Goal: Task Accomplishment & Management: Manage account settings

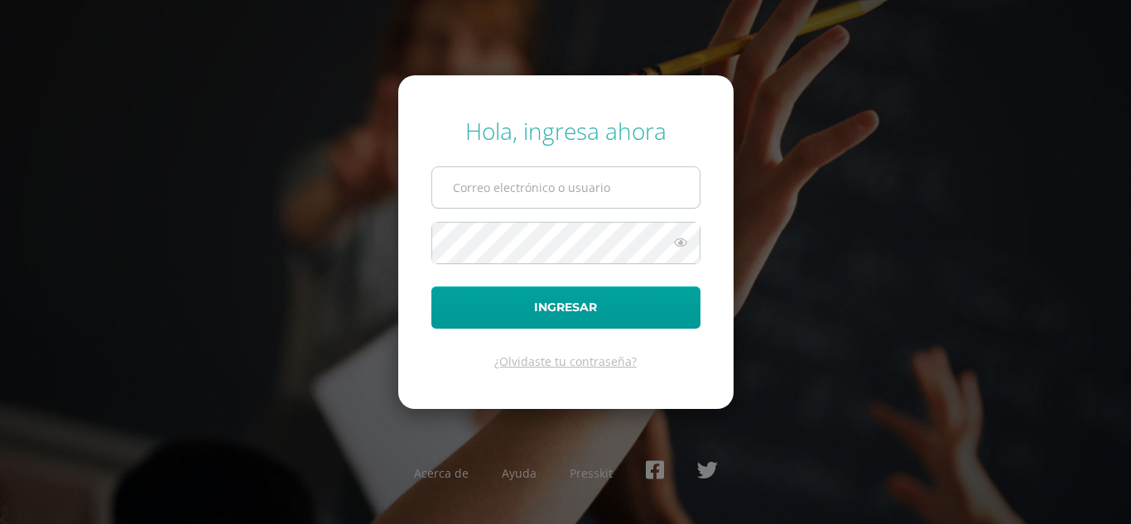
click at [523, 186] on input "text" at bounding box center [565, 187] width 267 height 41
type input "medios@cig.edu.gt"
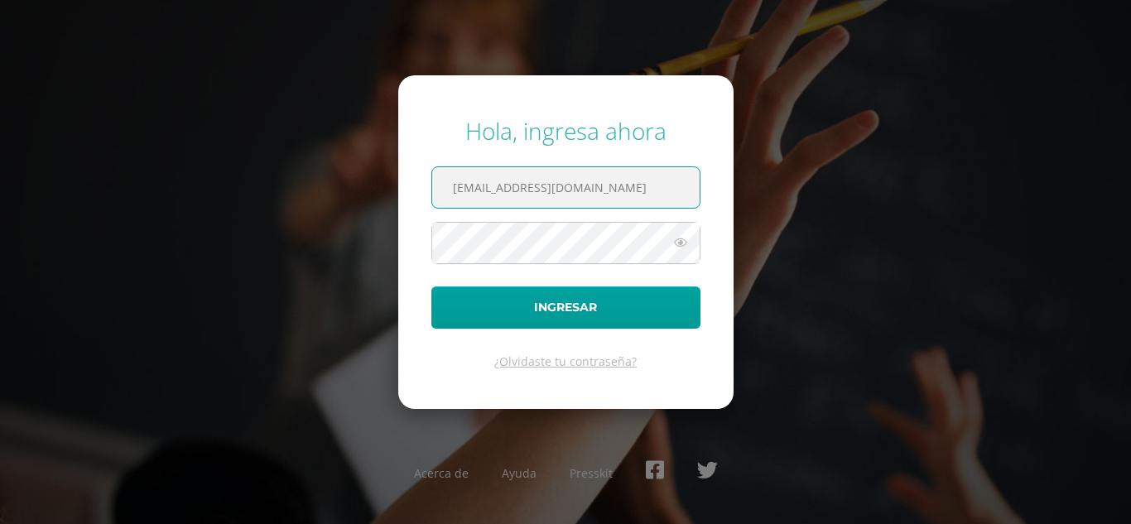
drag, startPoint x: 563, startPoint y: 195, endPoint x: 454, endPoint y: 193, distance: 109.3
click at [454, 193] on input "medios@cig.edu.gt" at bounding box center [565, 187] width 267 height 41
type input "[EMAIL_ADDRESS][DOMAIN_NAME]"
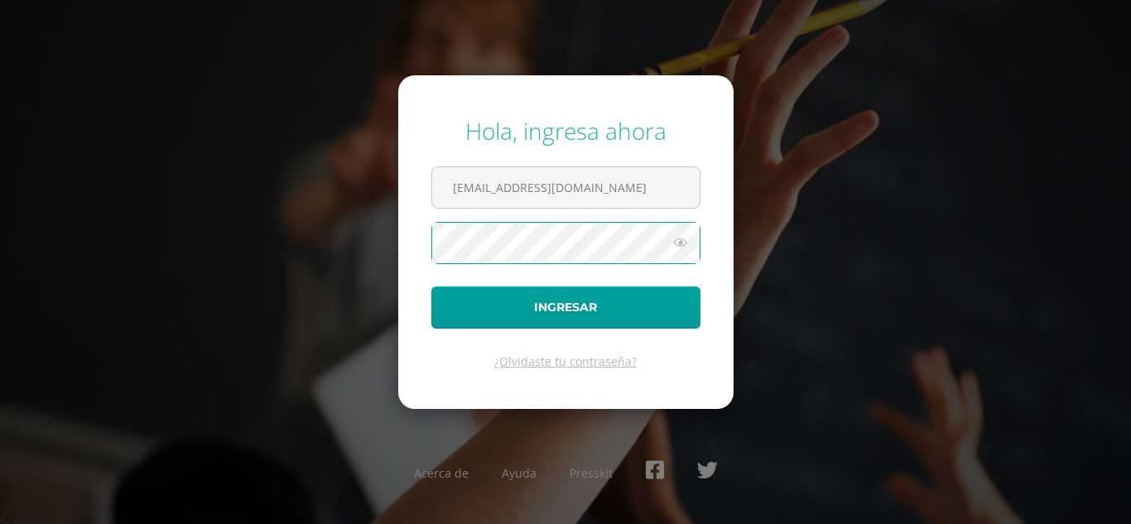
click at [431, 286] on button "Ingresar" at bounding box center [565, 307] width 269 height 42
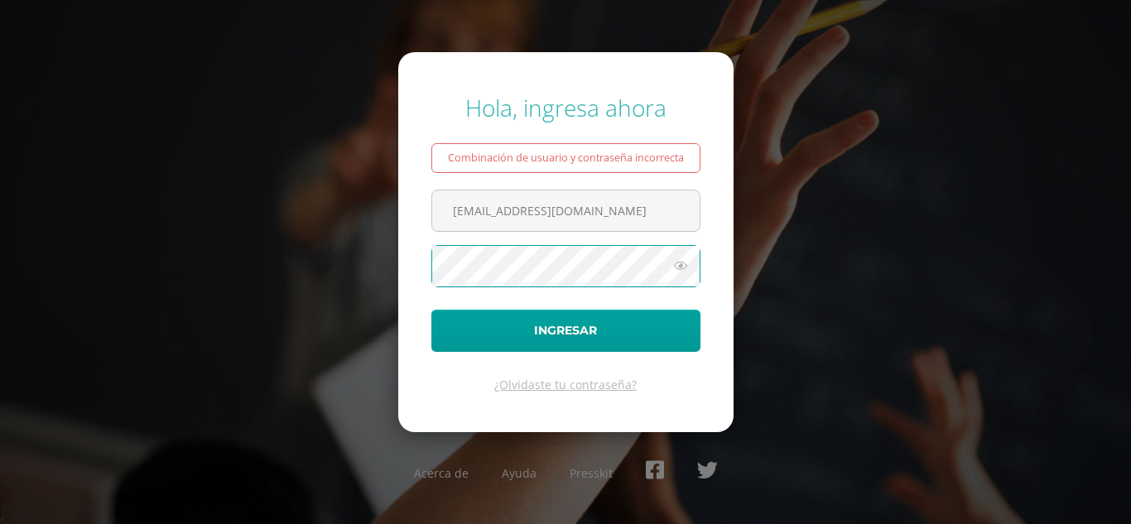
click at [431, 310] on button "Ingresar" at bounding box center [565, 331] width 269 height 42
drag, startPoint x: 582, startPoint y: 216, endPoint x: 469, endPoint y: 211, distance: 112.7
click at [469, 211] on input "[EMAIL_ADDRESS][DOMAIN_NAME]" at bounding box center [565, 210] width 267 height 41
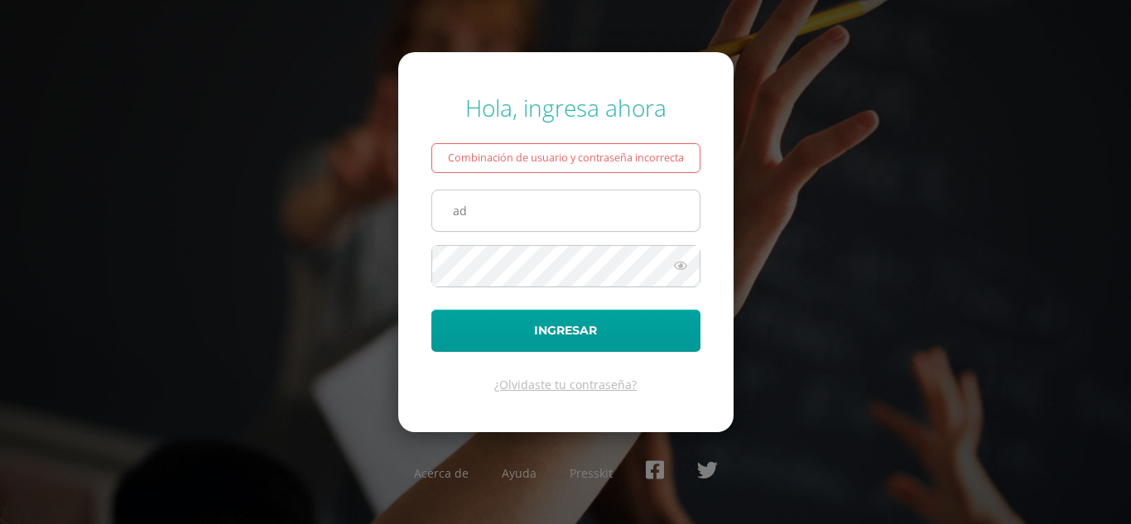
type input "a"
type input "medios@cig.edu.gt"
click at [431, 310] on button "Ingresar" at bounding box center [565, 331] width 269 height 42
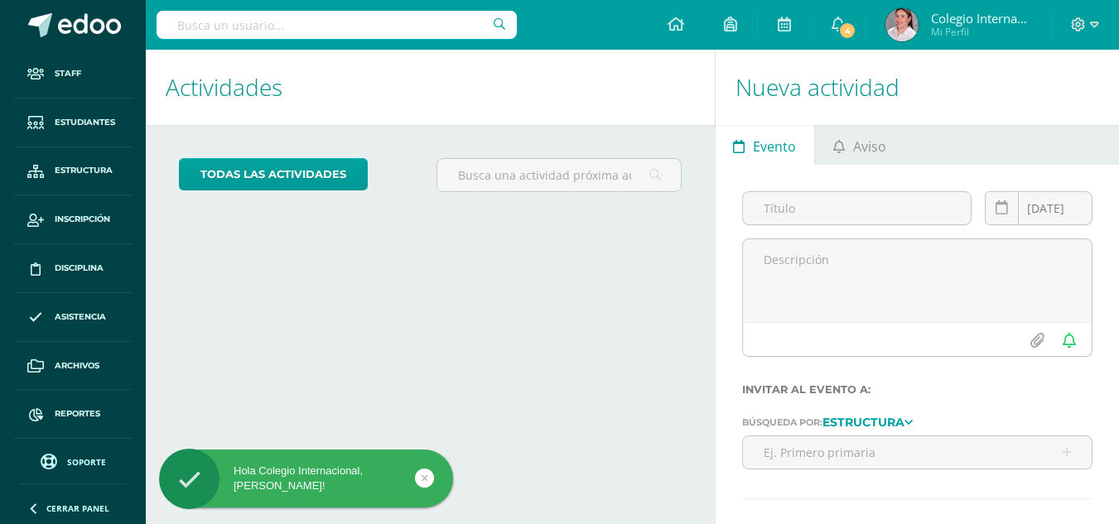
click at [199, 33] on input "text" at bounding box center [336, 25] width 360 height 28
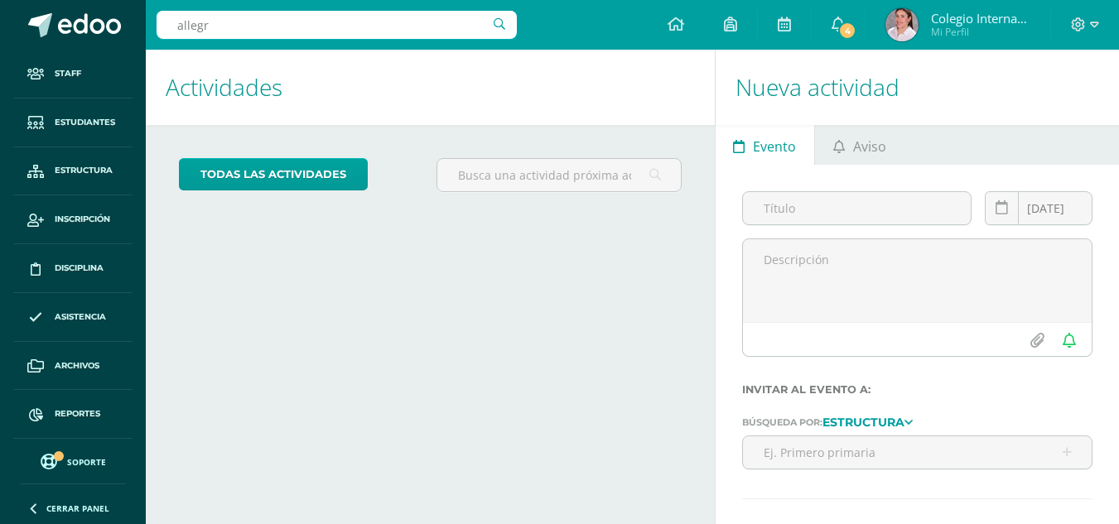
type input "allegra"
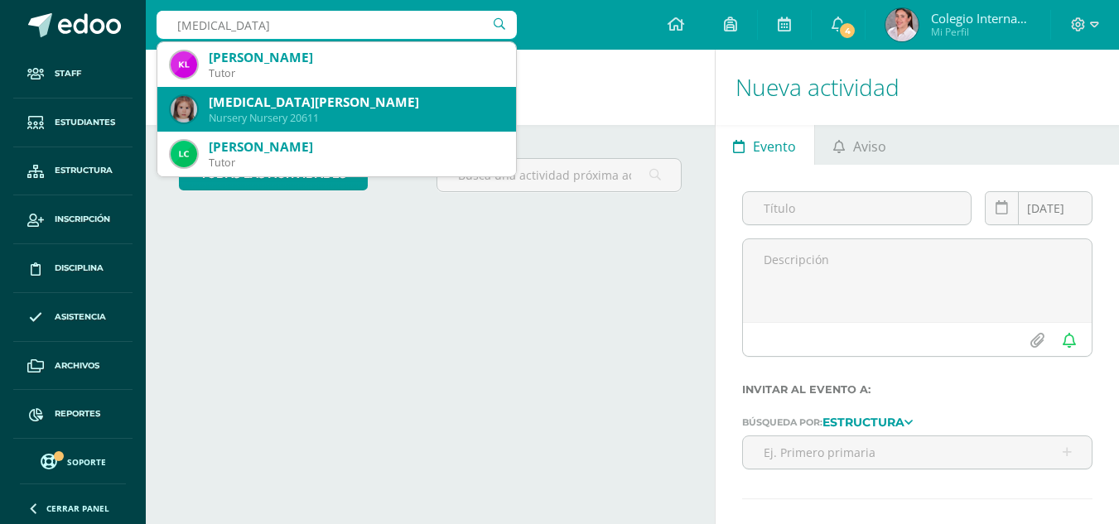
click at [257, 107] on div "[MEDICAL_DATA][PERSON_NAME]" at bounding box center [356, 102] width 294 height 17
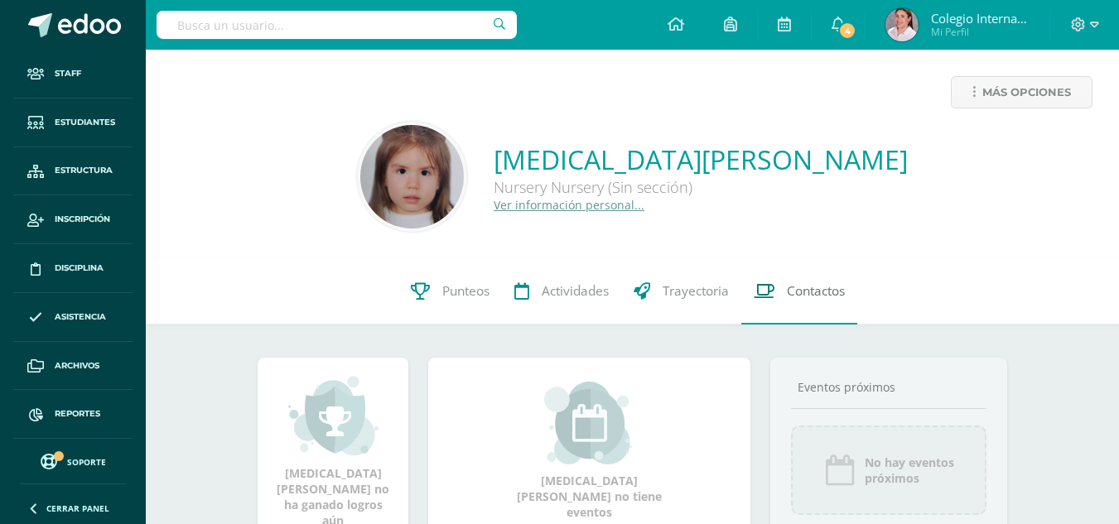
click at [792, 289] on span "Contactos" at bounding box center [816, 290] width 58 height 17
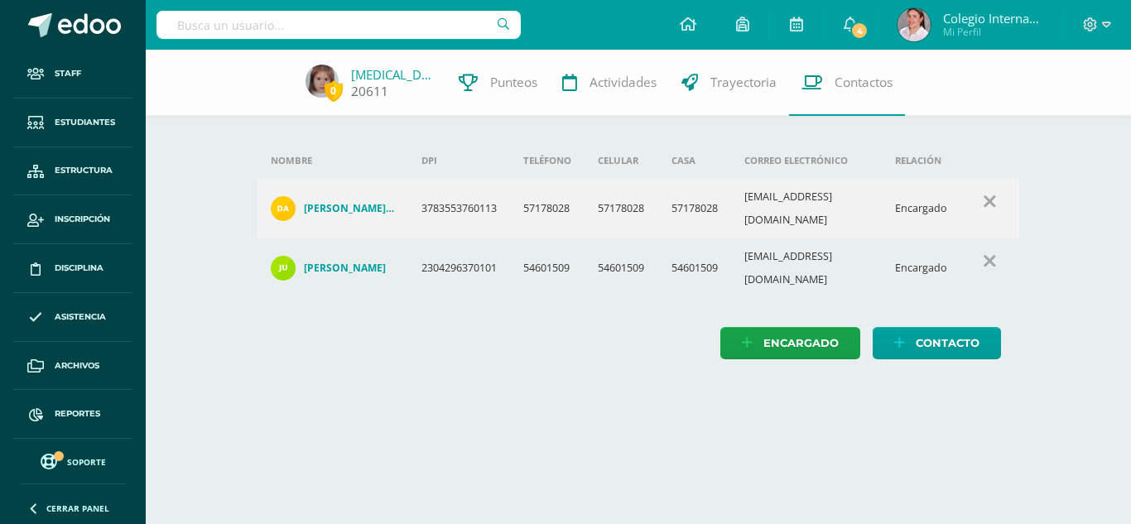
click at [383, 77] on link "[MEDICAL_DATA][PERSON_NAME]" at bounding box center [392, 74] width 83 height 17
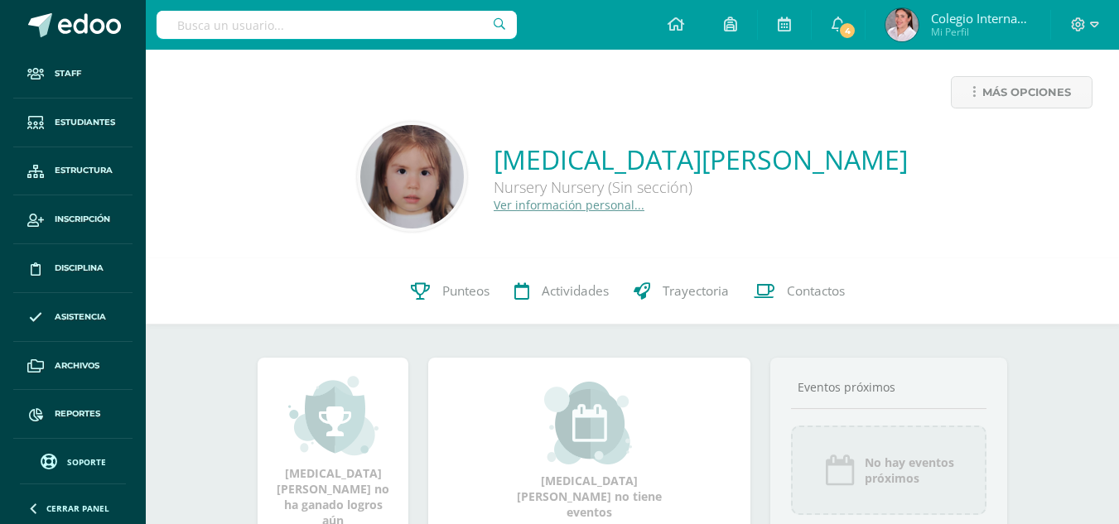
click at [556, 207] on link "Ver información personal..." at bounding box center [568, 205] width 151 height 16
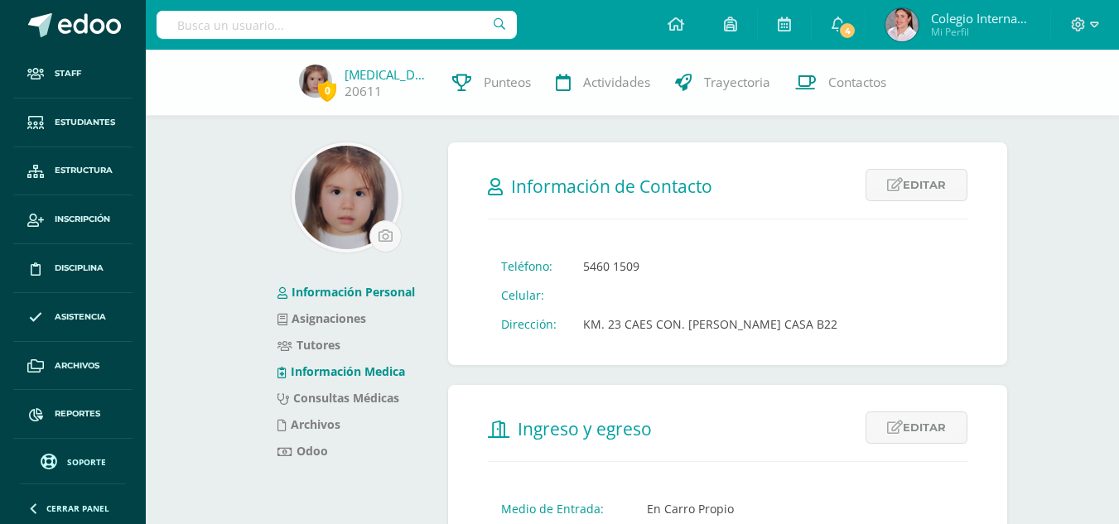
click at [333, 368] on link "Información Medica" at bounding box center [341, 371] width 128 height 16
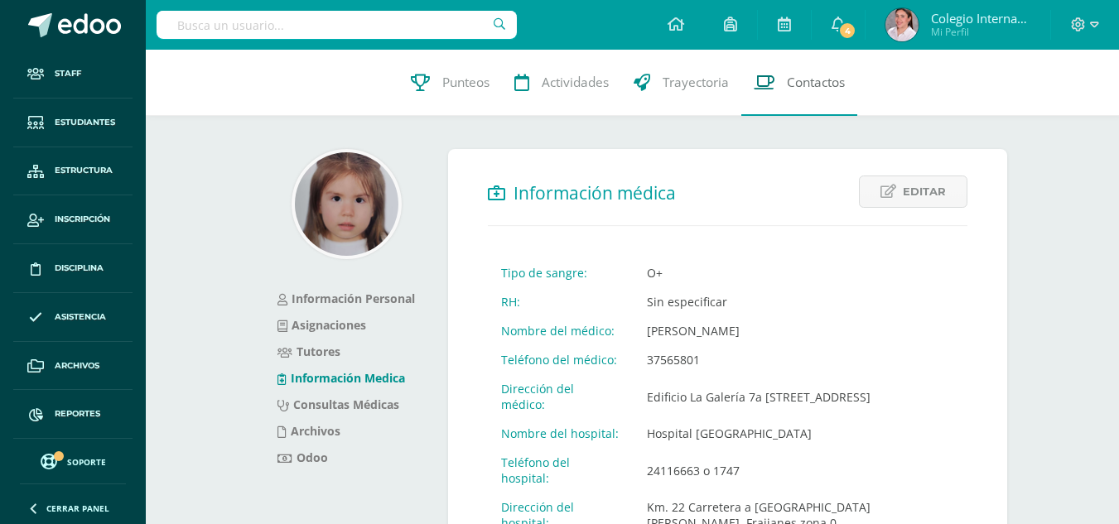
click at [829, 84] on span "Contactos" at bounding box center [816, 82] width 58 height 17
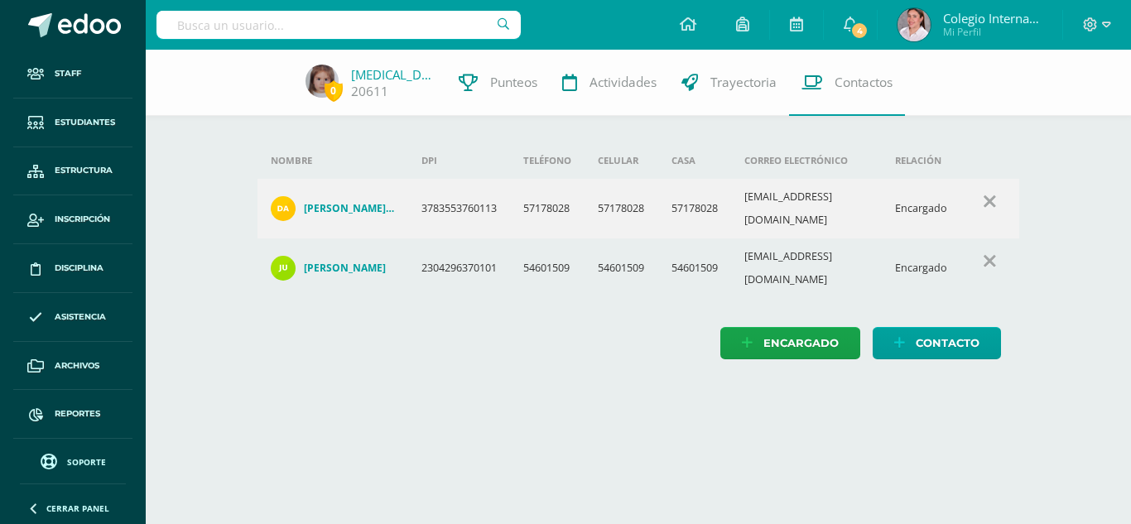
click at [355, 202] on h4 "[PERSON_NAME] [PERSON_NAME]" at bounding box center [349, 208] width 91 height 13
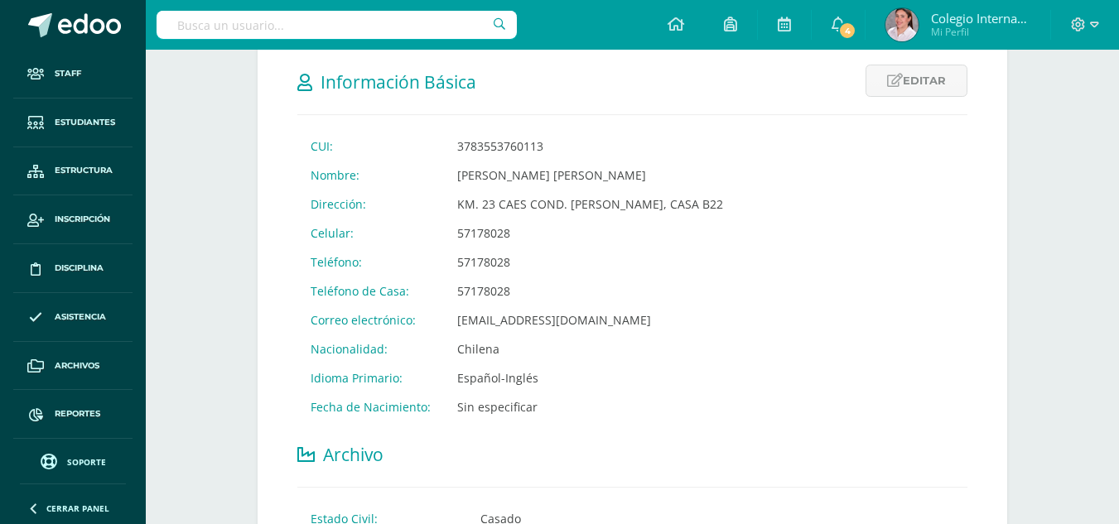
scroll to position [331, 0]
click at [907, 76] on link "Editar" at bounding box center [916, 80] width 102 height 32
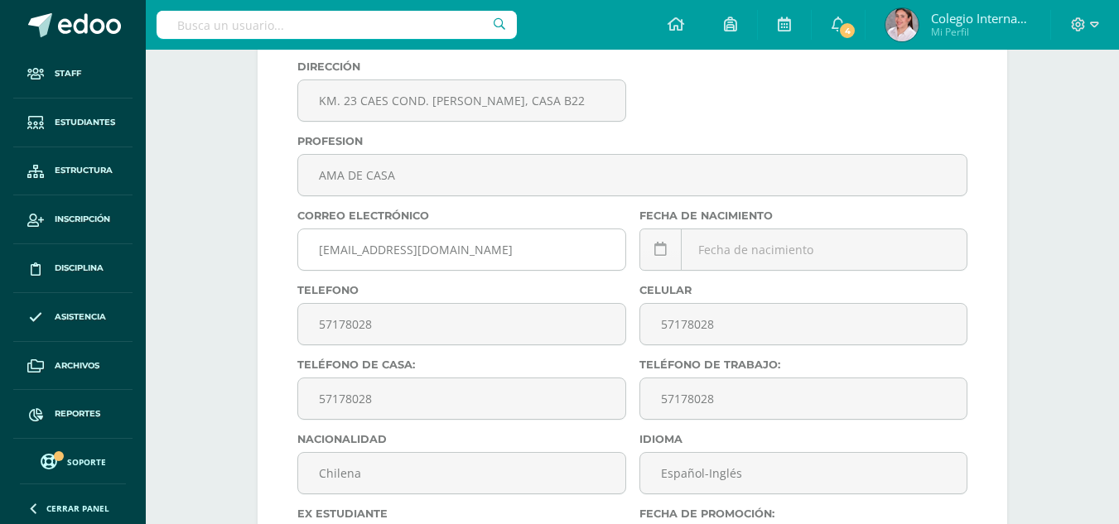
scroll to position [580, 0]
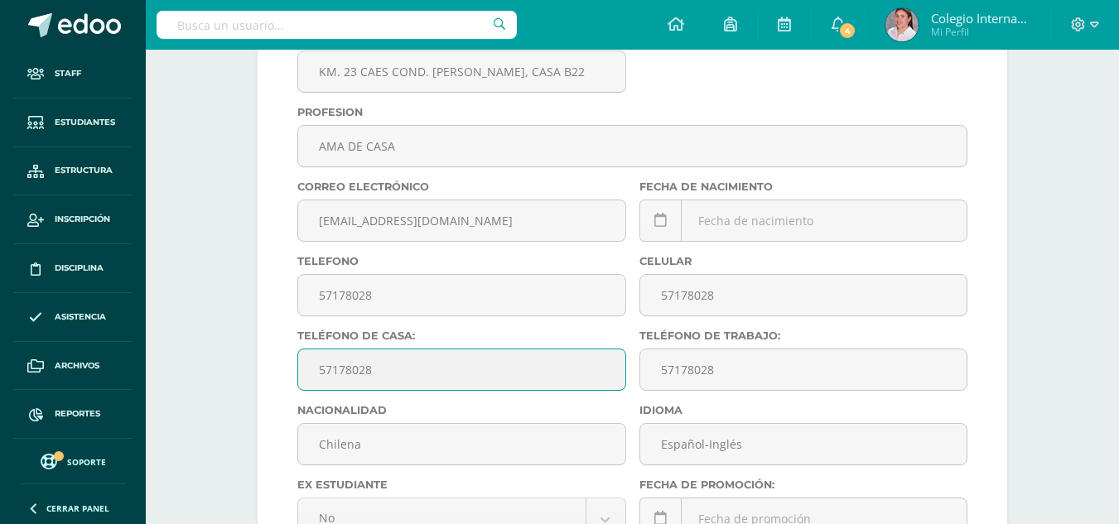
drag, startPoint x: 389, startPoint y: 364, endPoint x: 286, endPoint y: 364, distance: 102.7
click at [286, 364] on form "Información Básica Editar Cancelar Guardar CUI: 3783553760113 Nombre: DANIELA A…" at bounding box center [631, 304] width 749 height 1030
type input "6"
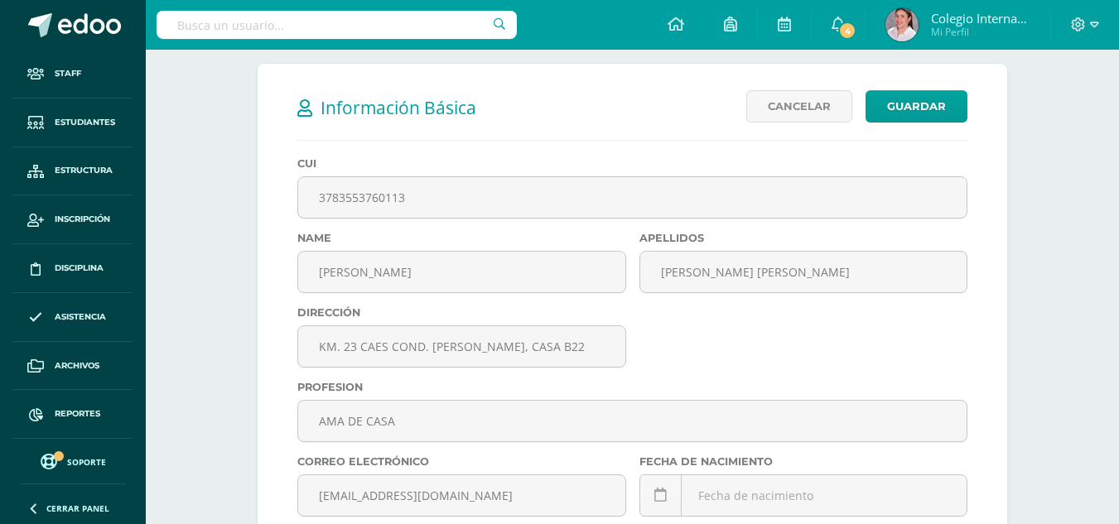
scroll to position [194, 0]
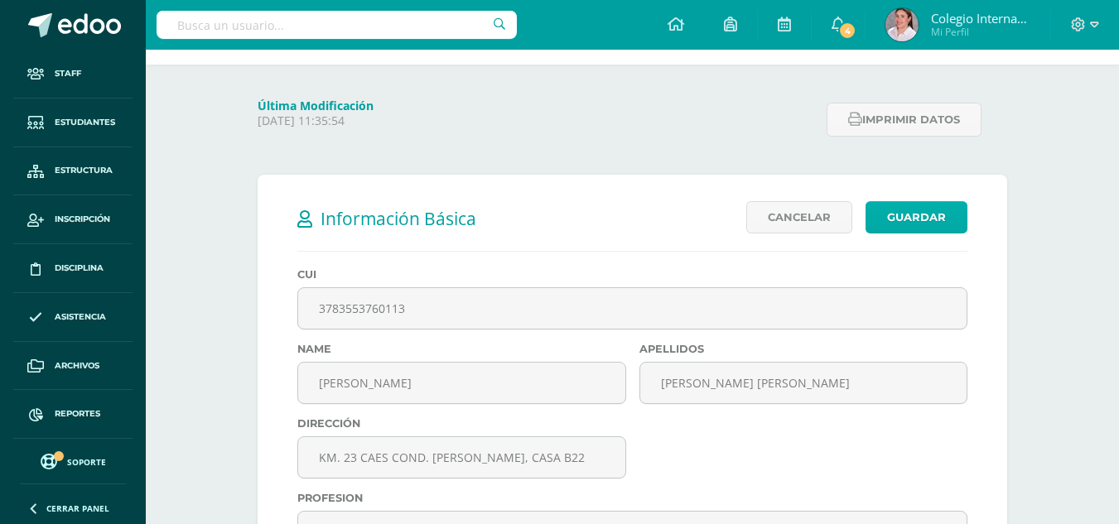
type input "66617494"
click at [902, 222] on link "Guardar" at bounding box center [916, 217] width 102 height 32
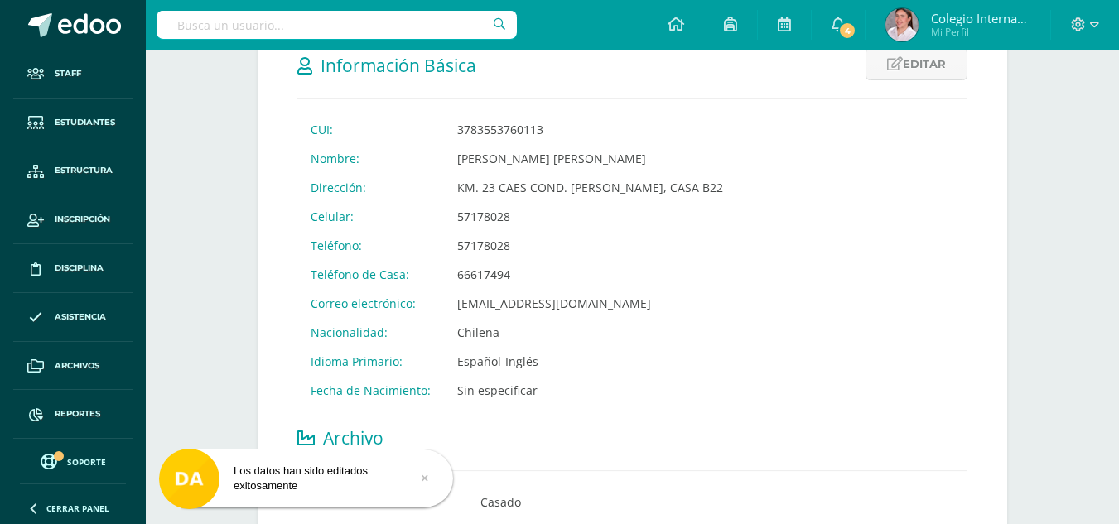
scroll to position [331, 0]
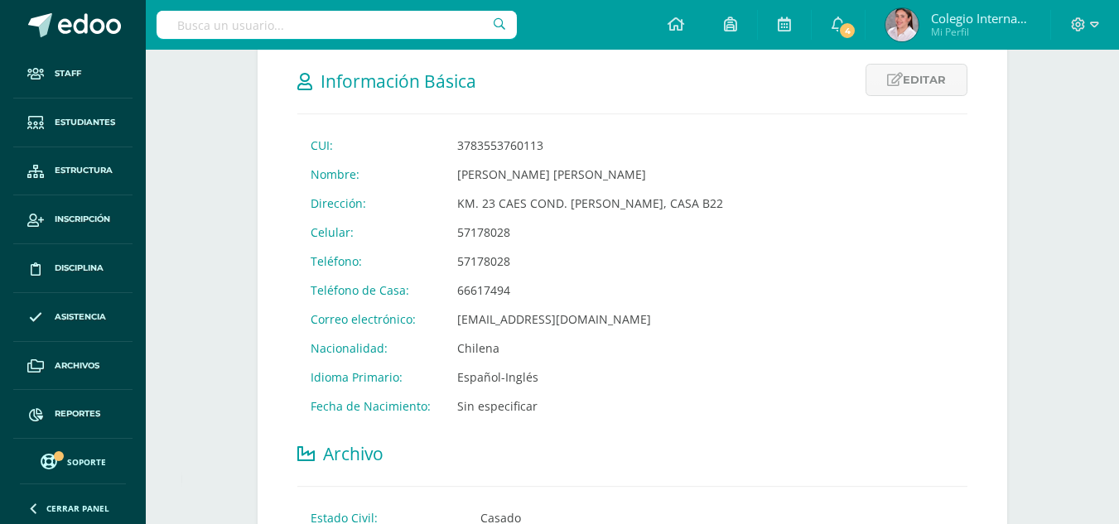
drag, startPoint x: 507, startPoint y: 283, endPoint x: 449, endPoint y: 285, distance: 58.0
click at [449, 285] on td "66617494" at bounding box center [590, 290] width 292 height 29
copy td "66617494"
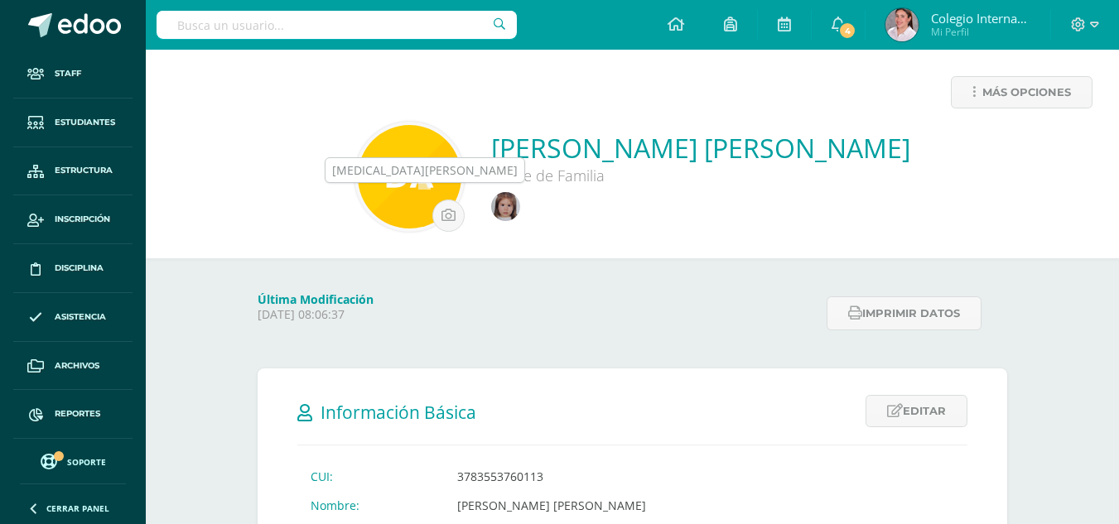
click at [491, 205] on img at bounding box center [505, 206] width 29 height 29
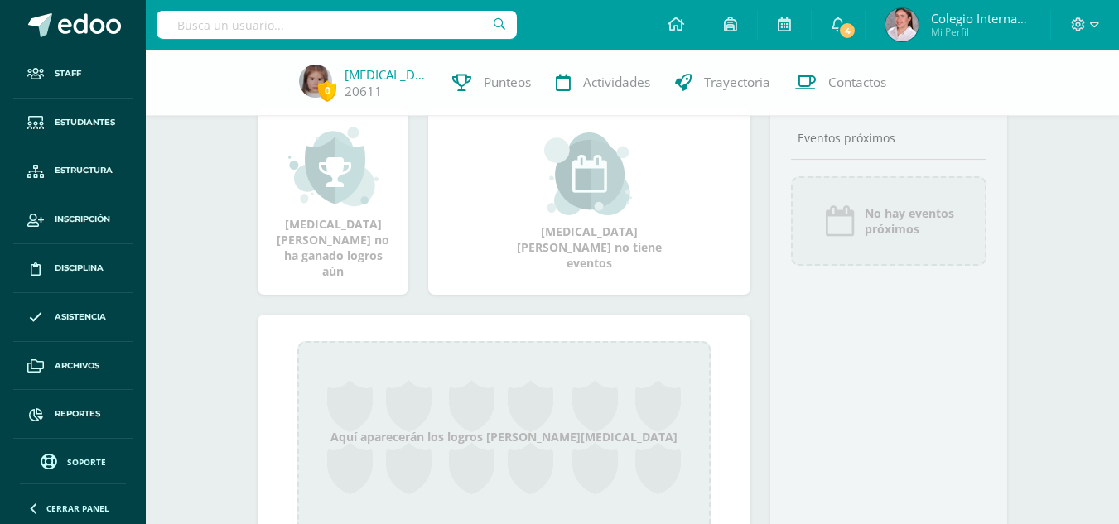
scroll to position [330, 0]
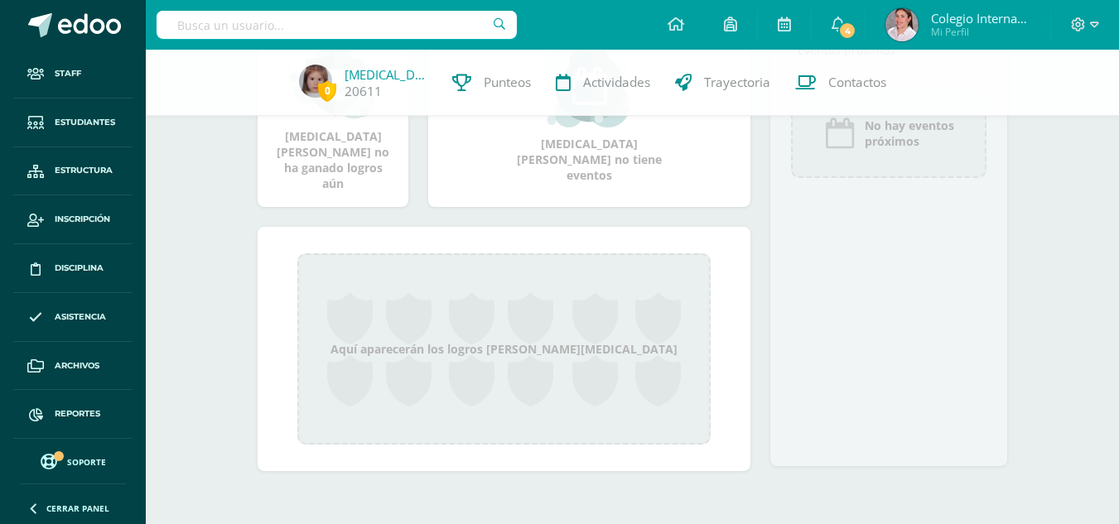
click at [279, 26] on input "text" at bounding box center [336, 25] width 360 height 28
type input "[PERSON_NAME]"
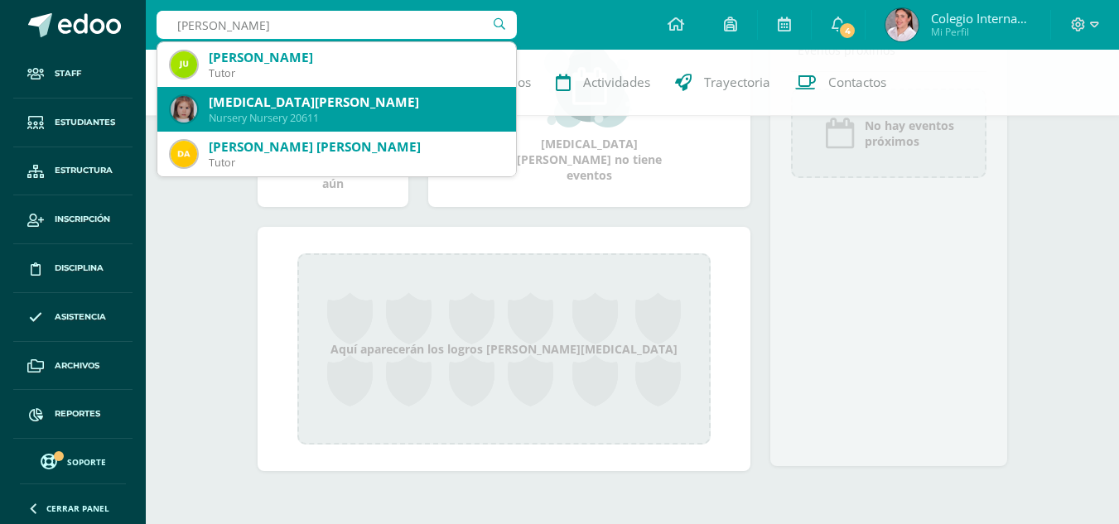
click at [282, 106] on div "[MEDICAL_DATA][PERSON_NAME]" at bounding box center [356, 102] width 294 height 17
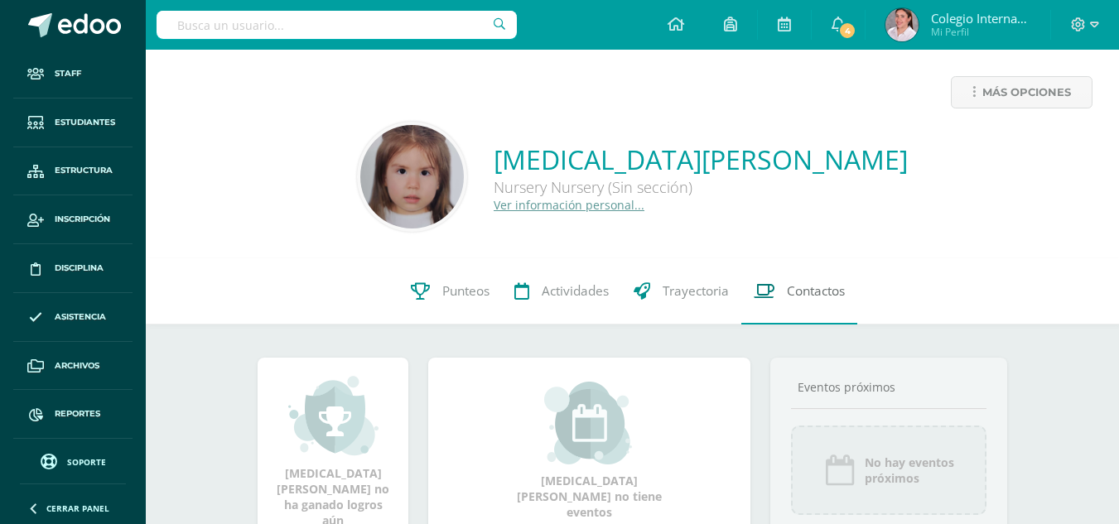
click at [812, 277] on link "Contactos" at bounding box center [799, 291] width 116 height 66
click at [813, 284] on span "Contactos" at bounding box center [816, 290] width 58 height 17
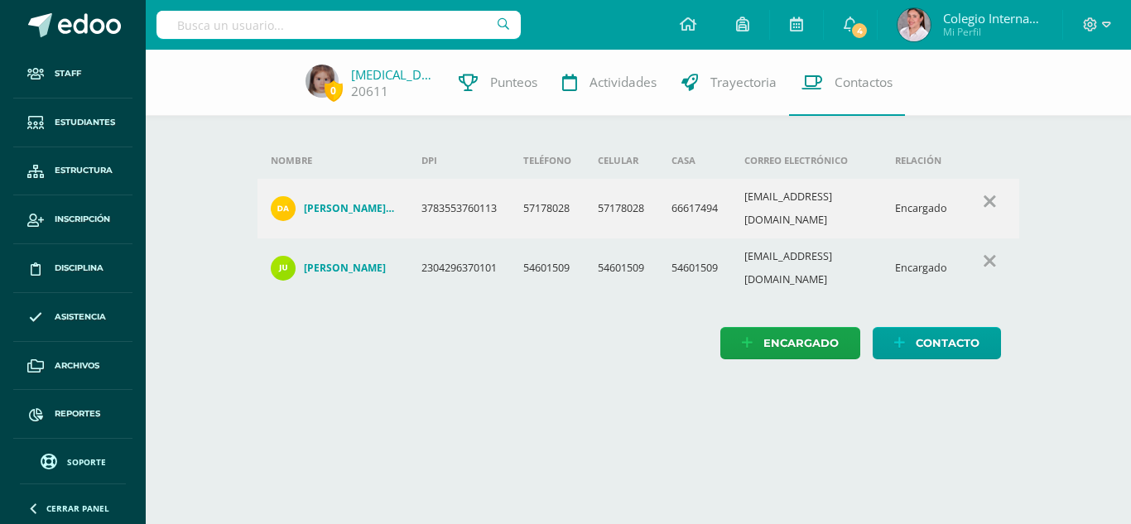
click at [339, 262] on h4 "[PERSON_NAME]" at bounding box center [345, 268] width 82 height 13
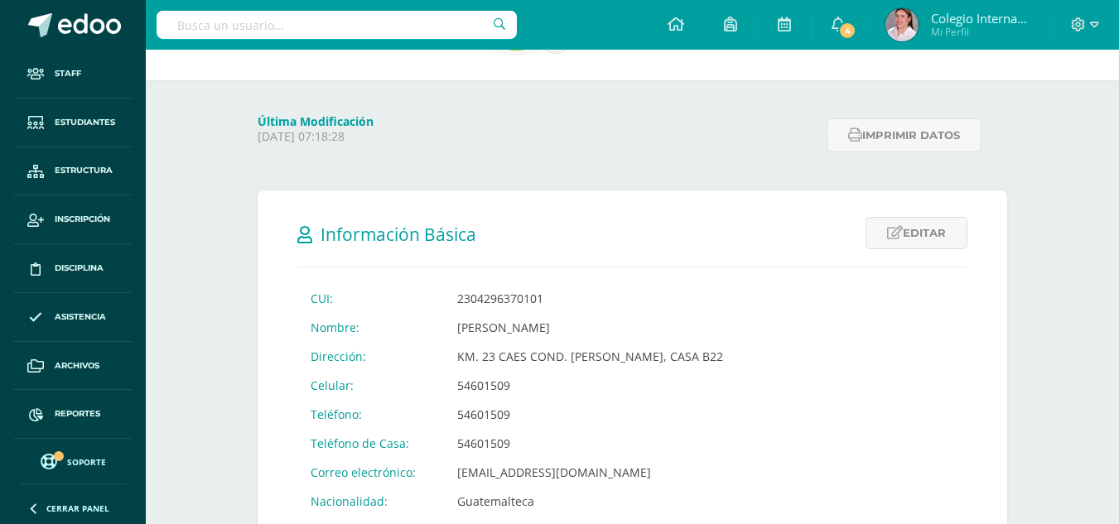
scroll to position [83, 0]
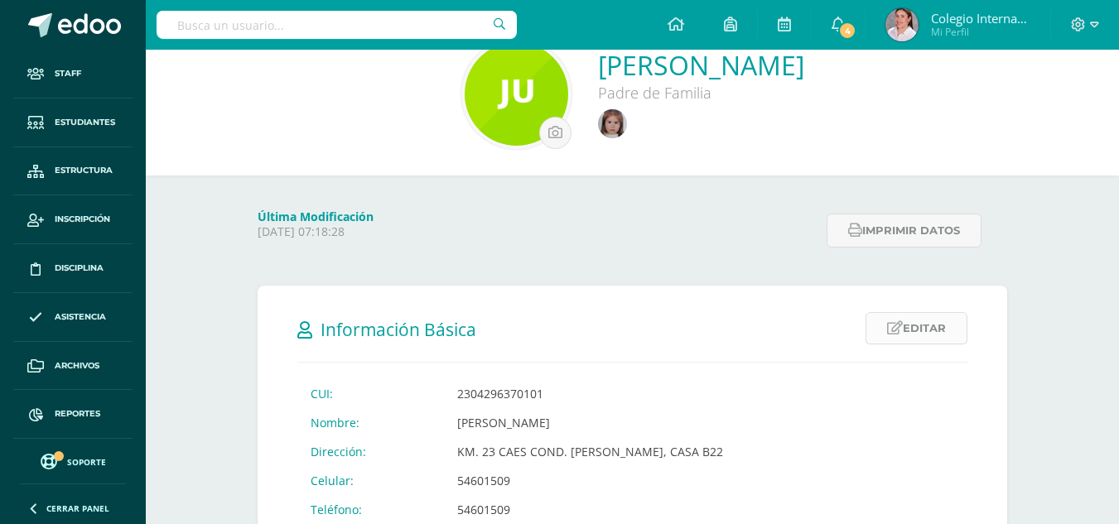
click at [911, 319] on link "Editar" at bounding box center [916, 328] width 102 height 32
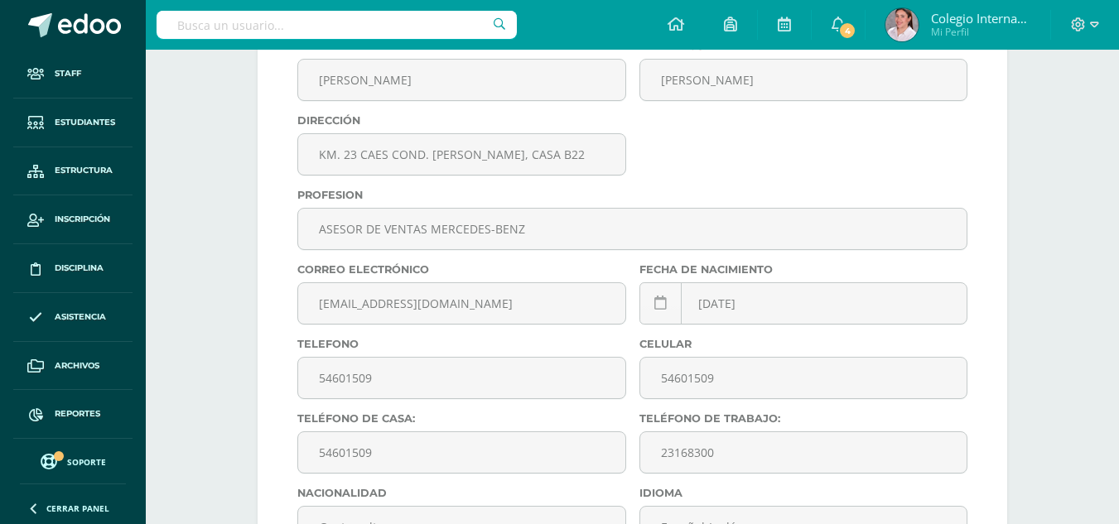
scroll to position [580, 0]
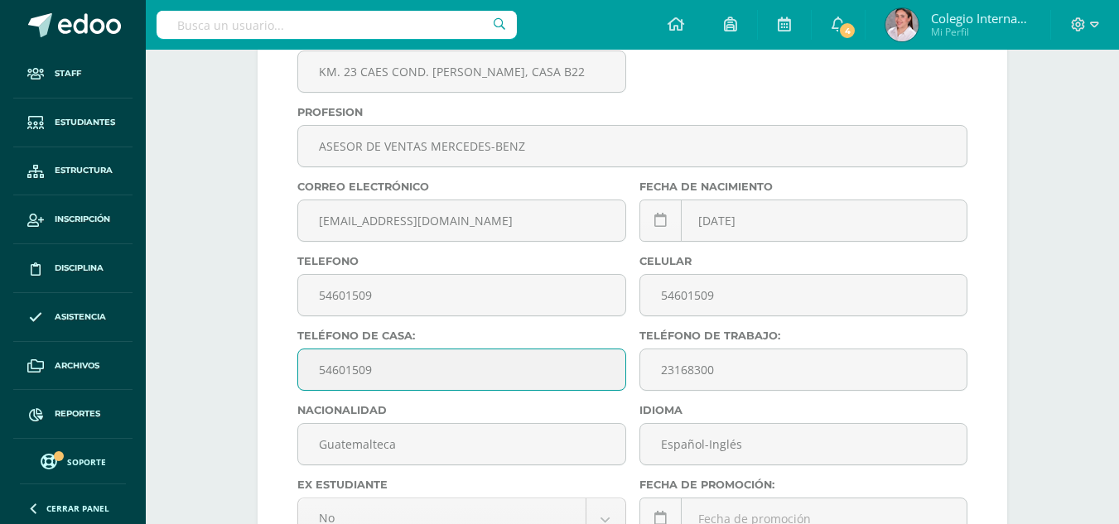
drag, startPoint x: 383, startPoint y: 375, endPoint x: 296, endPoint y: 375, distance: 86.9
click at [296, 375] on div "Teléfono de Casa: [PHONE_NUMBER]" at bounding box center [462, 367] width 342 height 75
paste input "66617494"
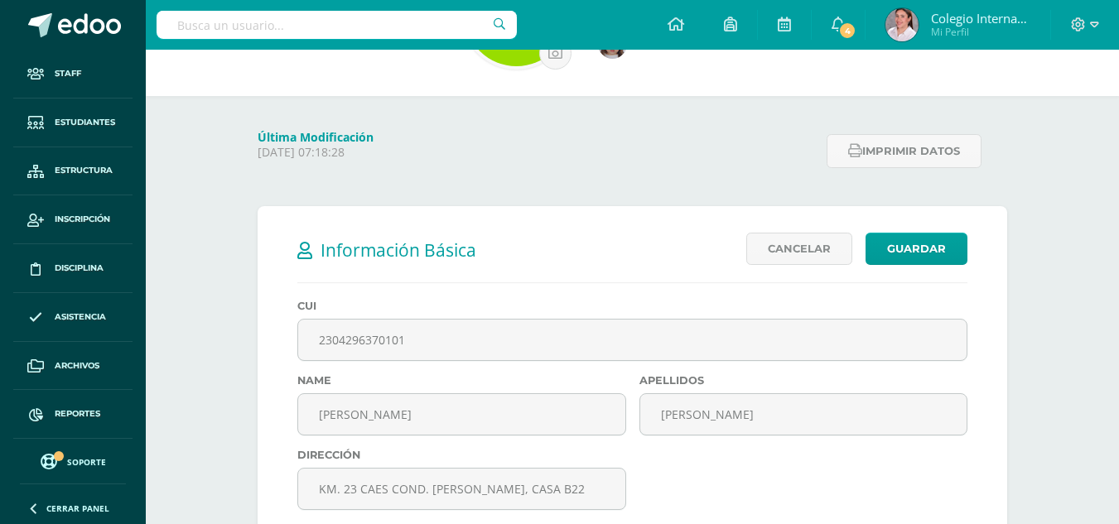
scroll to position [83, 0]
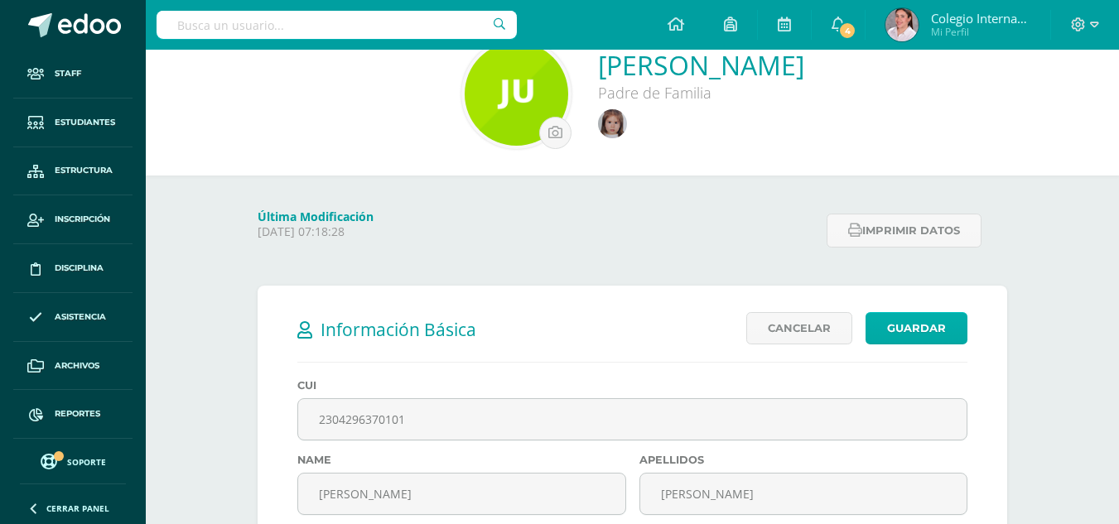
type input "66617494"
drag, startPoint x: 903, startPoint y: 328, endPoint x: 869, endPoint y: 320, distance: 35.7
click at [902, 326] on link "Guardar" at bounding box center [916, 328] width 102 height 32
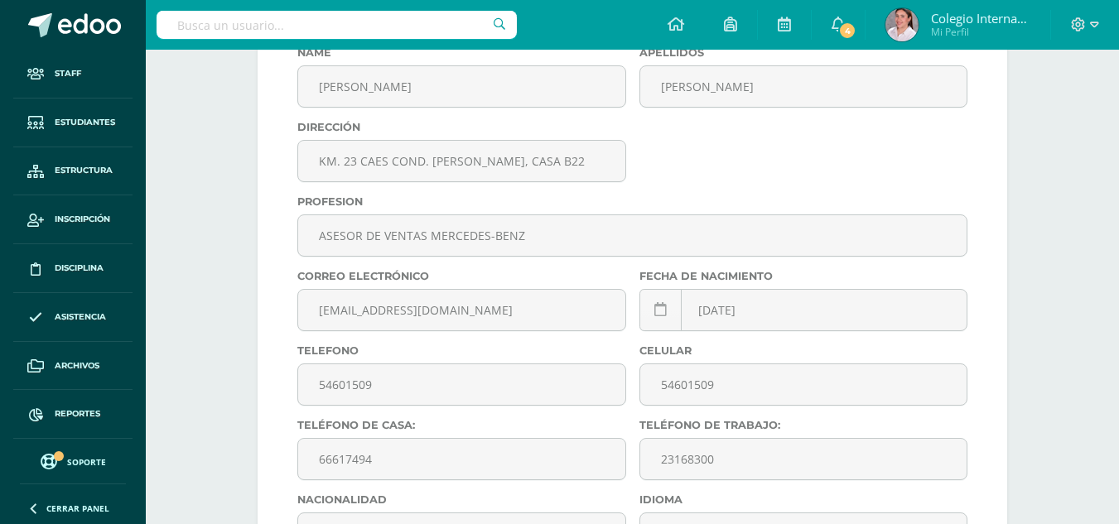
scroll to position [497, 0]
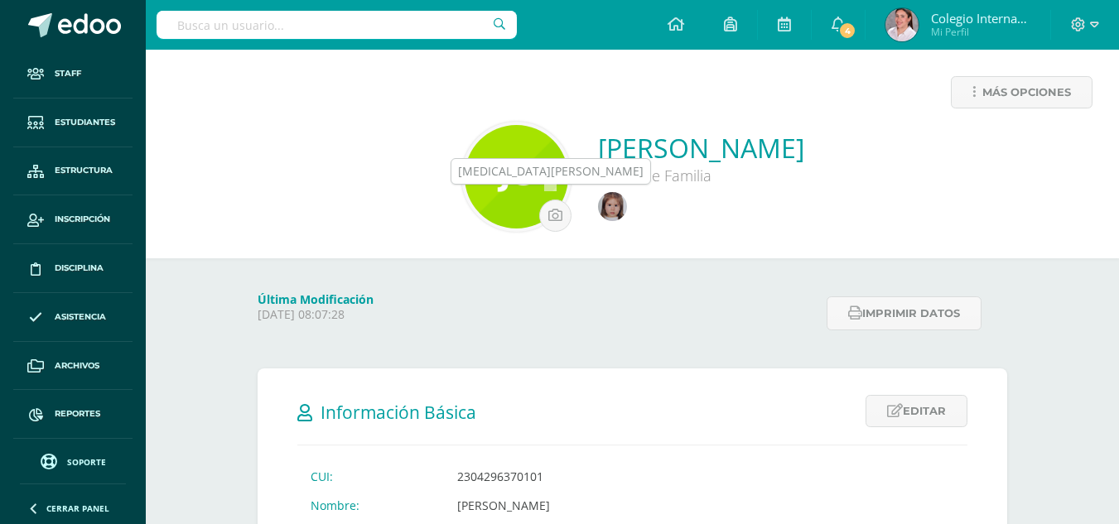
click at [598, 214] on img at bounding box center [612, 206] width 29 height 29
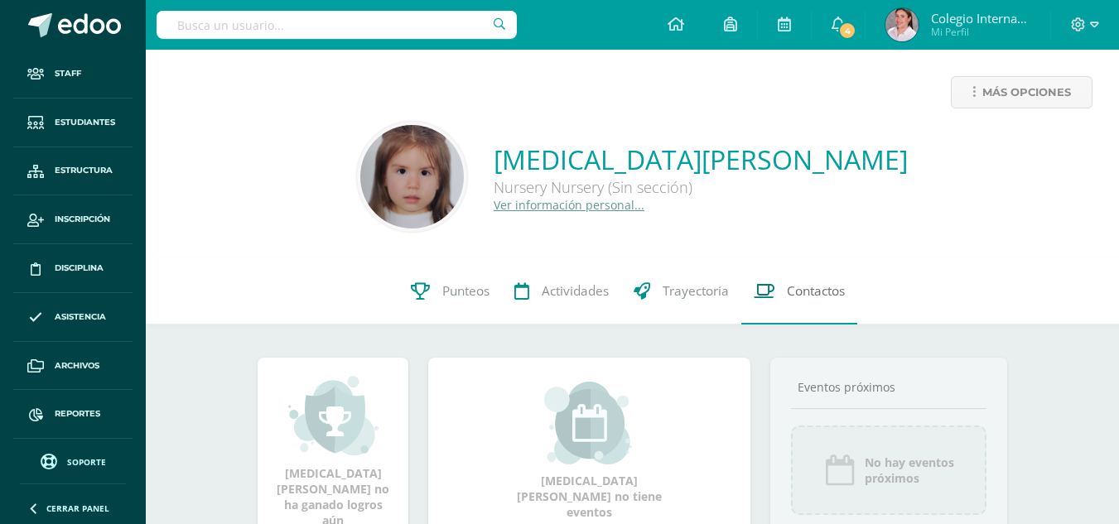
drag, startPoint x: 796, startPoint y: 286, endPoint x: 754, endPoint y: 273, distance: 43.5
click at [795, 285] on span "Contactos" at bounding box center [816, 290] width 58 height 17
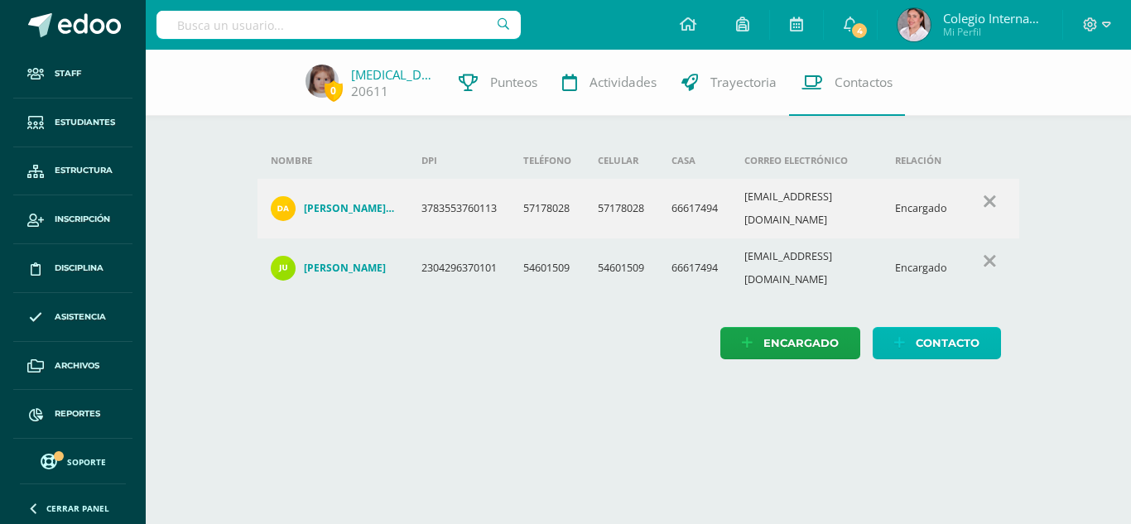
click at [904, 336] on icon at bounding box center [899, 343] width 11 height 14
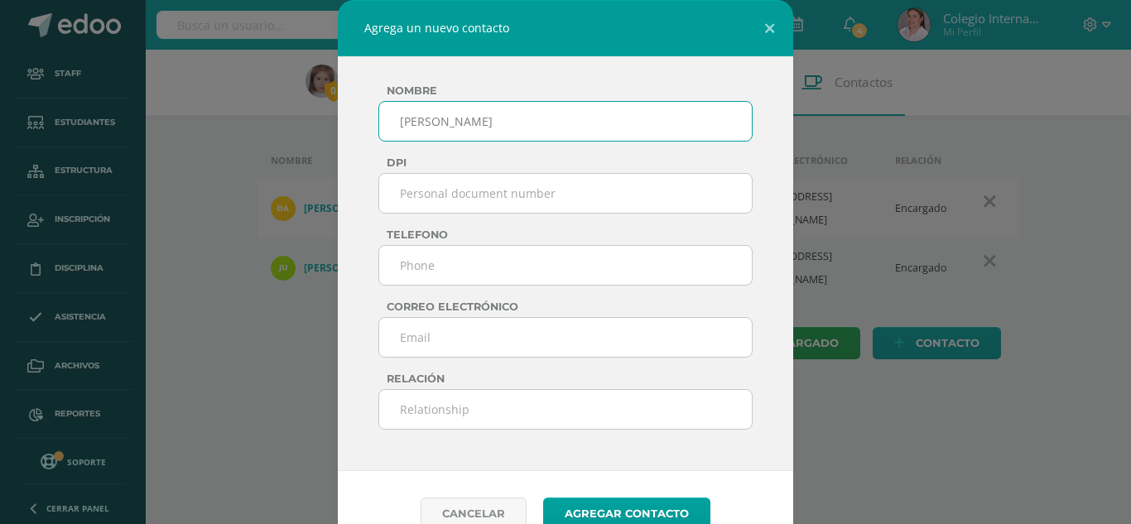
type input "[PERSON_NAME]"
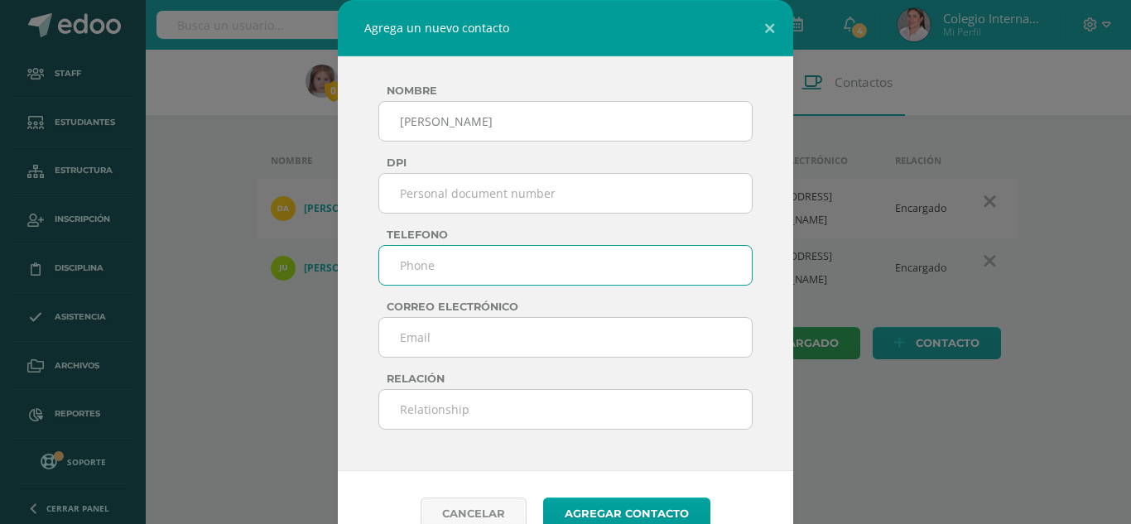
click at [444, 270] on input "text" at bounding box center [565, 265] width 374 height 41
type input "41288450"
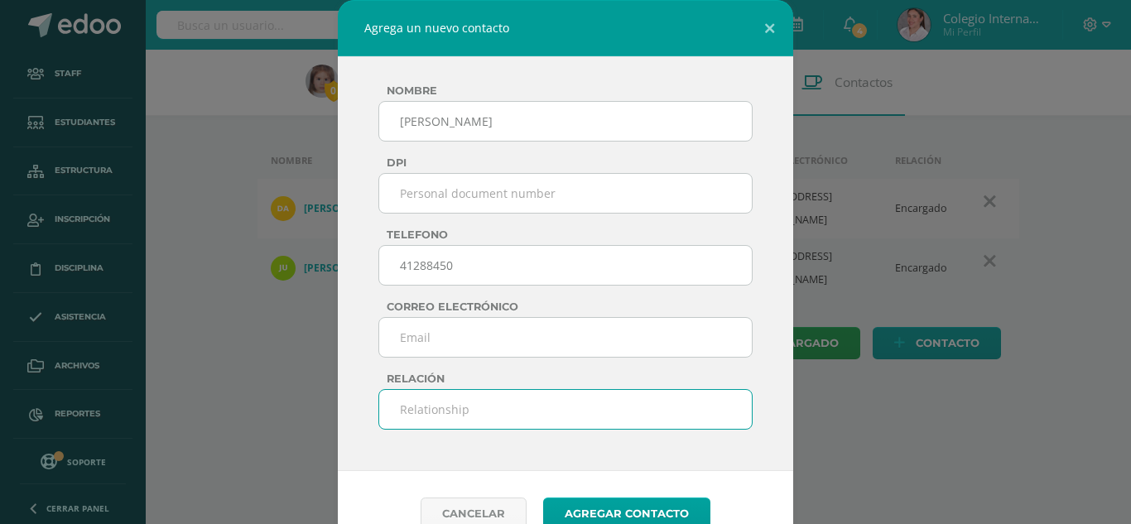
click at [429, 402] on input "text" at bounding box center [565, 409] width 374 height 41
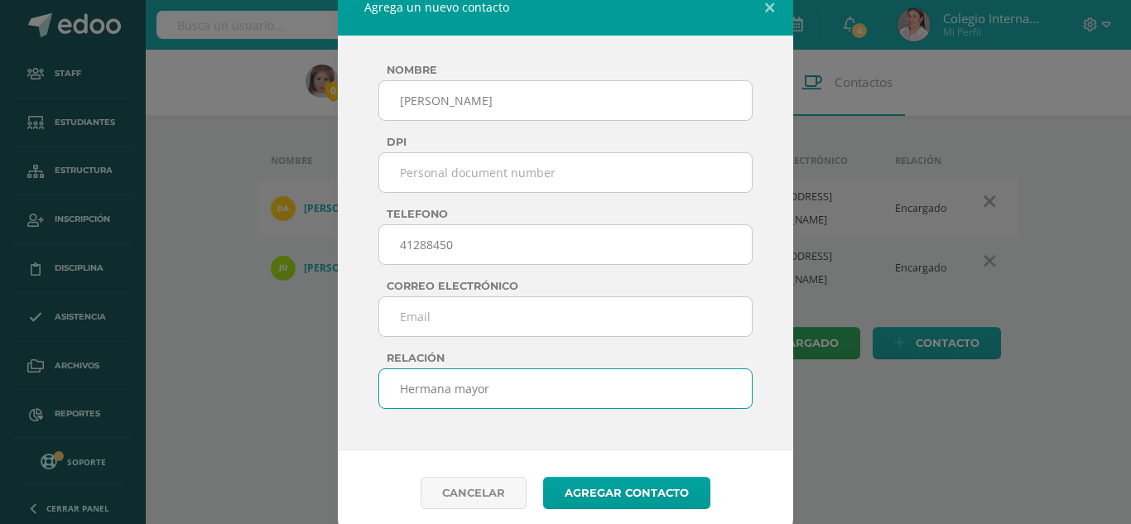
scroll to position [32, 0]
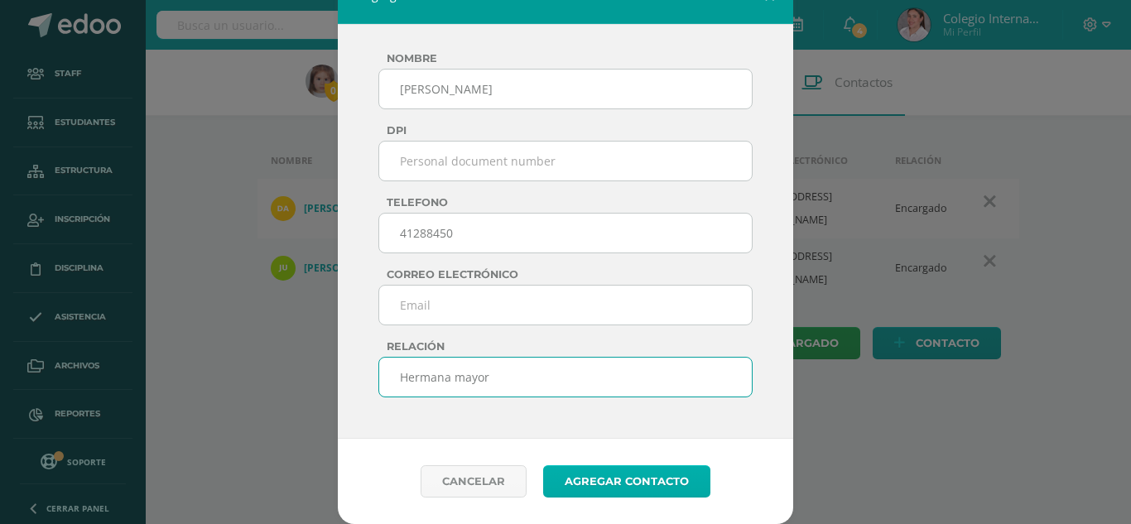
type input "Hermana mayor"
click at [572, 477] on button "Agregar contacto" at bounding box center [626, 481] width 167 height 32
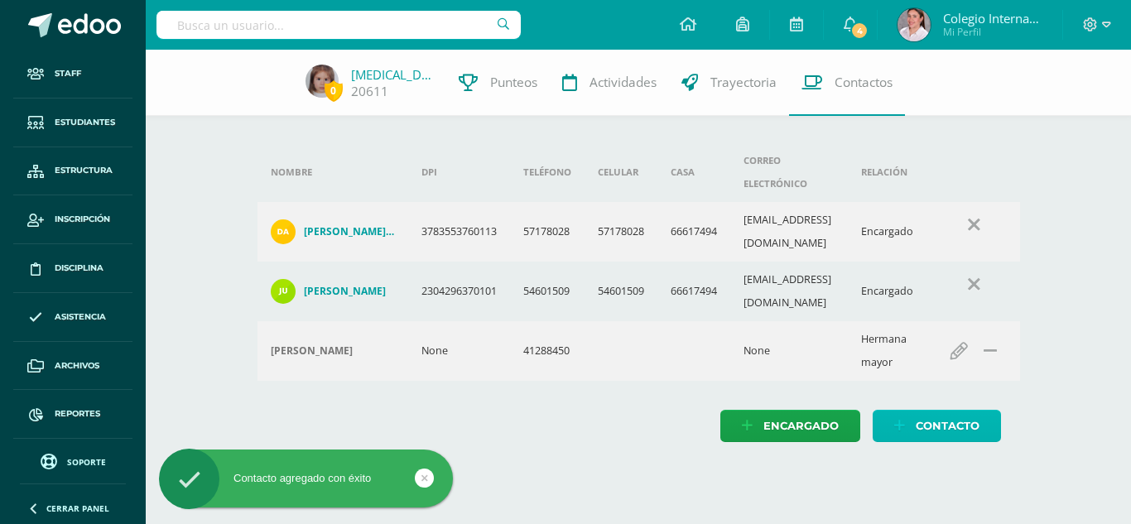
click at [912, 410] on link "Contacto" at bounding box center [937, 426] width 128 height 32
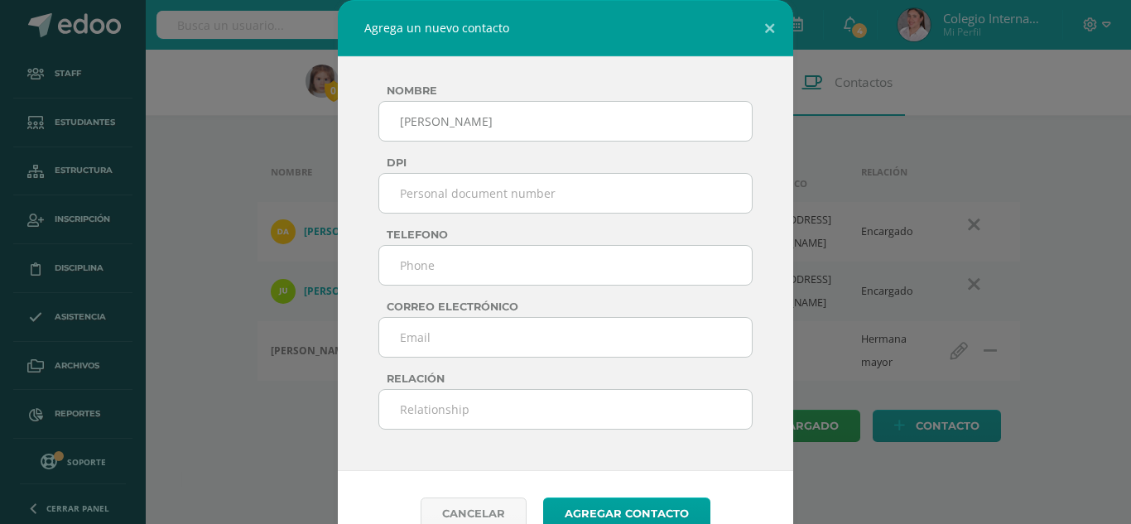
type input "[PERSON_NAME]"
click at [461, 278] on input "text" at bounding box center [565, 265] width 374 height 41
type input "46172733"
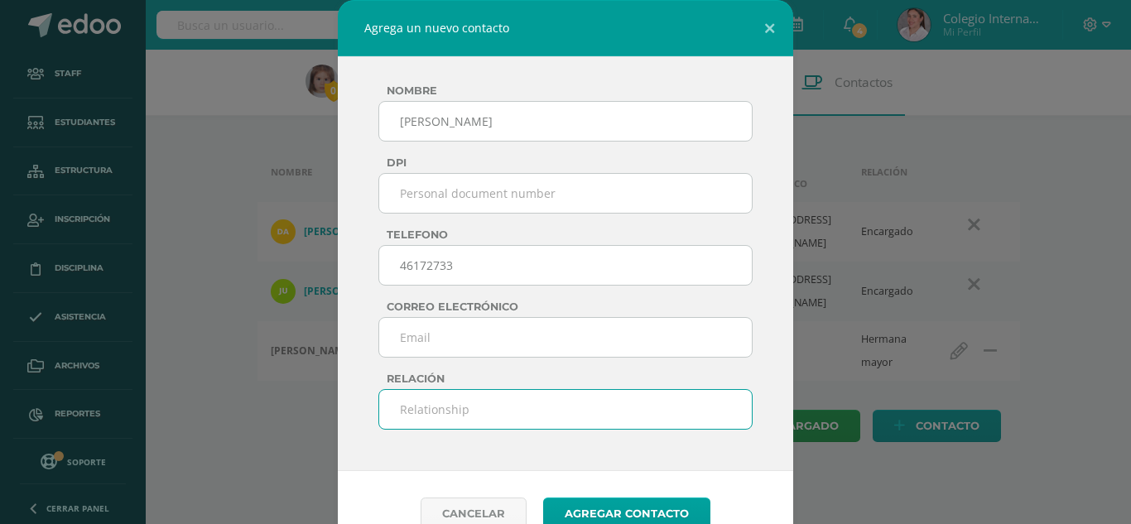
click at [424, 409] on input "text" at bounding box center [565, 409] width 374 height 41
type input "Tia paterna"
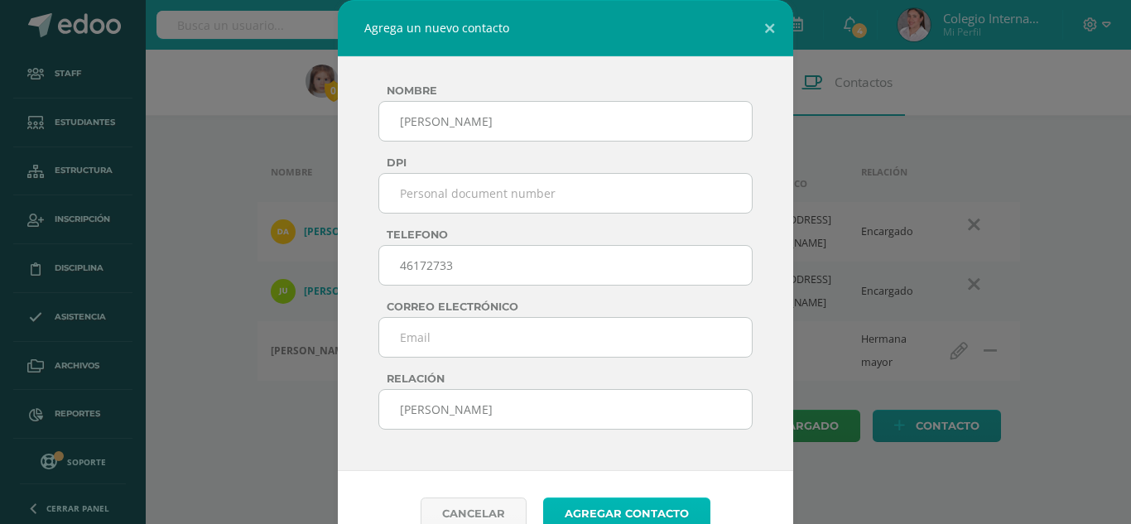
click at [595, 511] on button "Agregar contacto" at bounding box center [626, 514] width 167 height 32
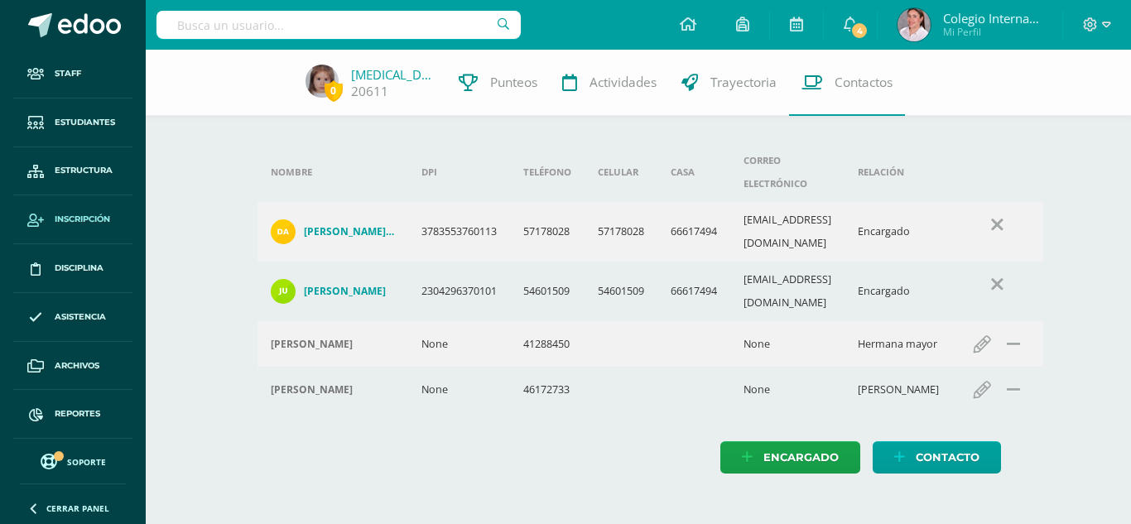
click at [72, 219] on span "Inscripción" at bounding box center [82, 219] width 55 height 13
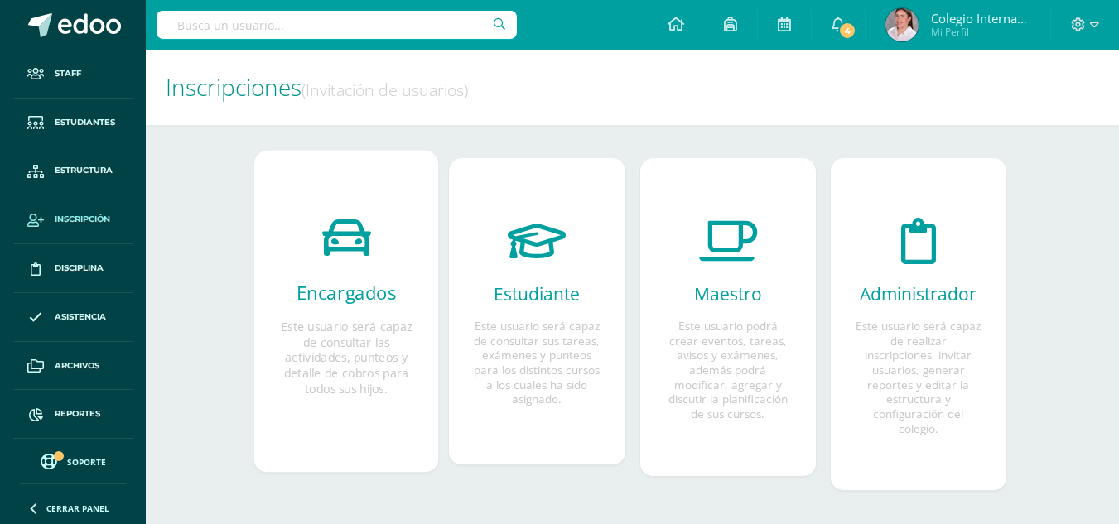
click at [343, 278] on icon at bounding box center [346, 237] width 49 height 87
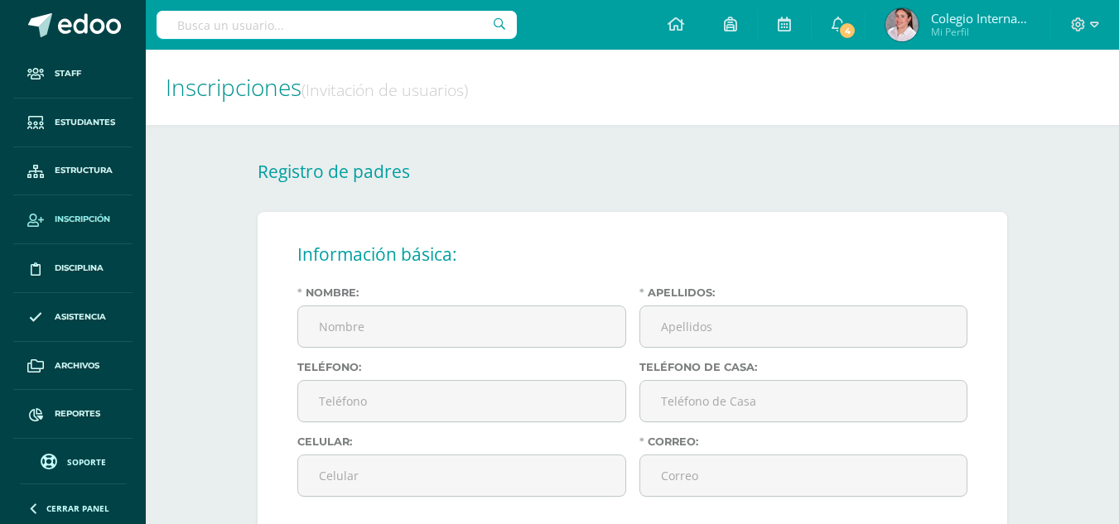
click at [222, 29] on input "text" at bounding box center [336, 25] width 360 height 28
type input "[PERSON_NAME]"
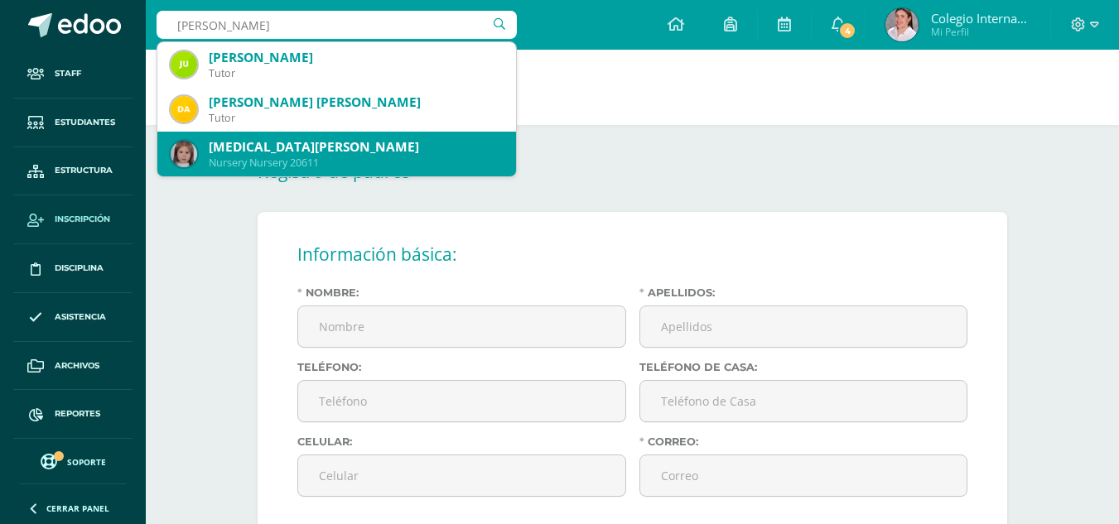
click at [250, 154] on div "[MEDICAL_DATA][PERSON_NAME]" at bounding box center [356, 146] width 294 height 17
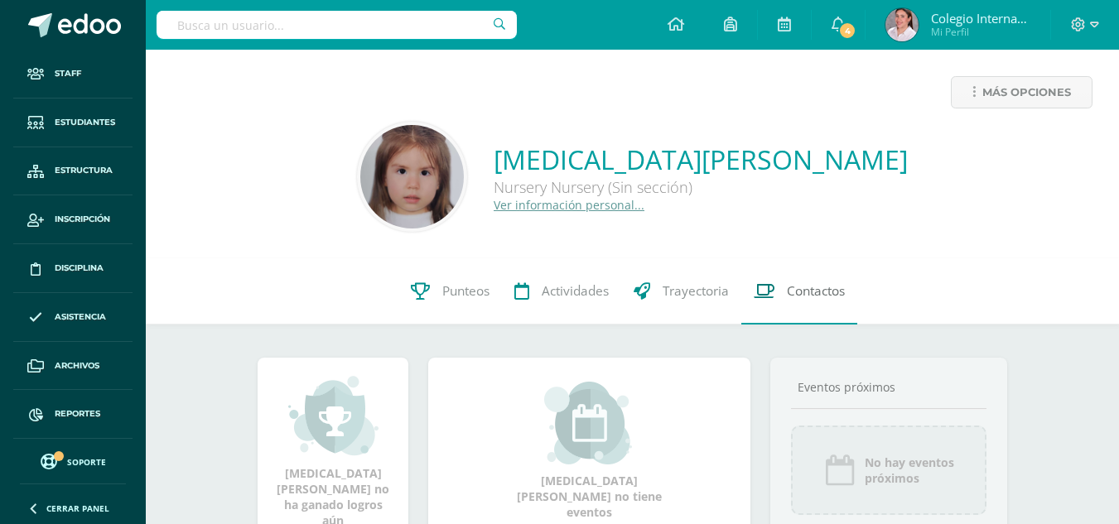
click at [800, 282] on span "Contactos" at bounding box center [816, 290] width 58 height 17
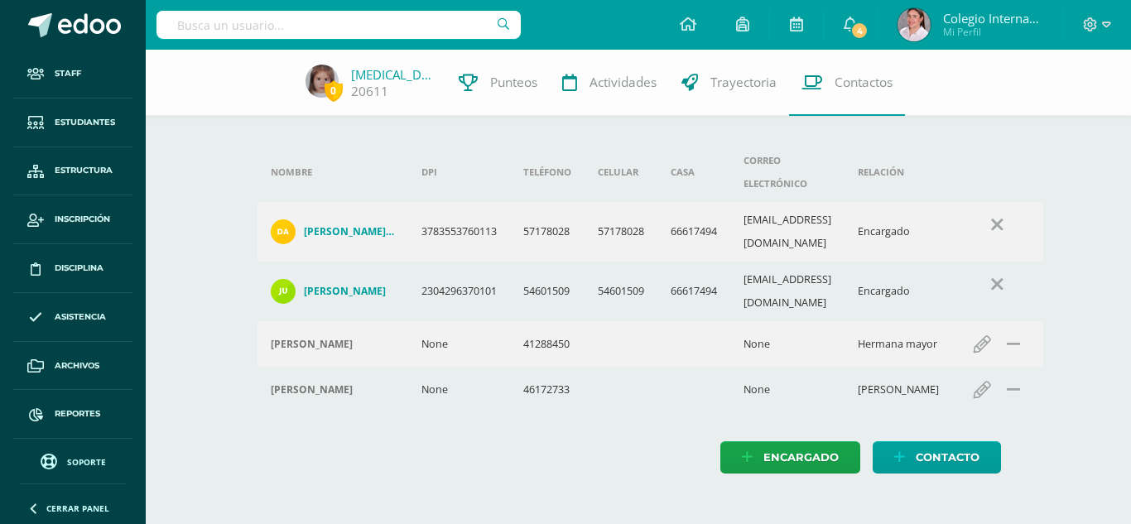
click at [349, 225] on h4 "[PERSON_NAME] [PERSON_NAME]" at bounding box center [349, 231] width 91 height 13
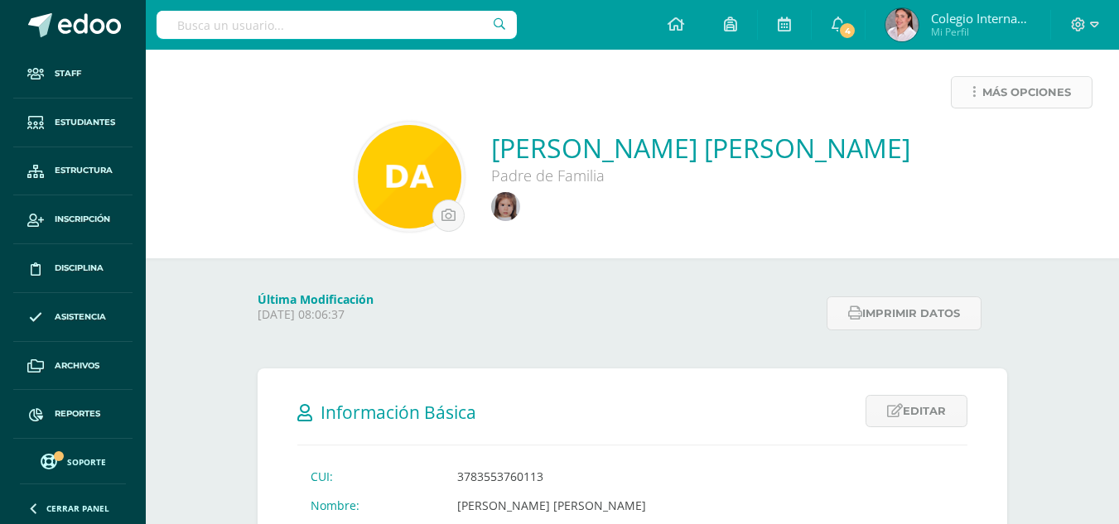
click at [974, 87] on icon at bounding box center [973, 92] width 3 height 14
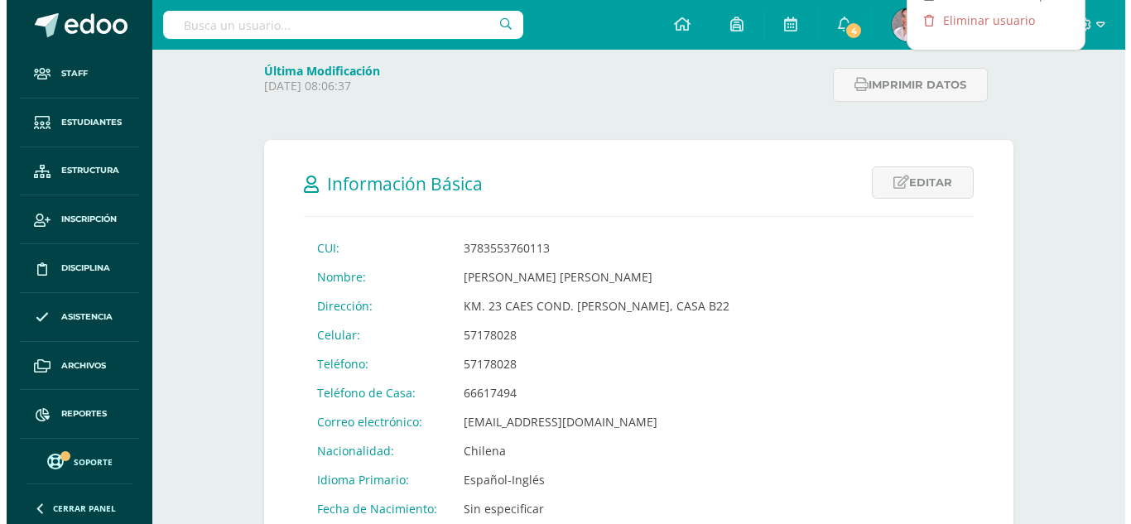
scroll to position [83, 0]
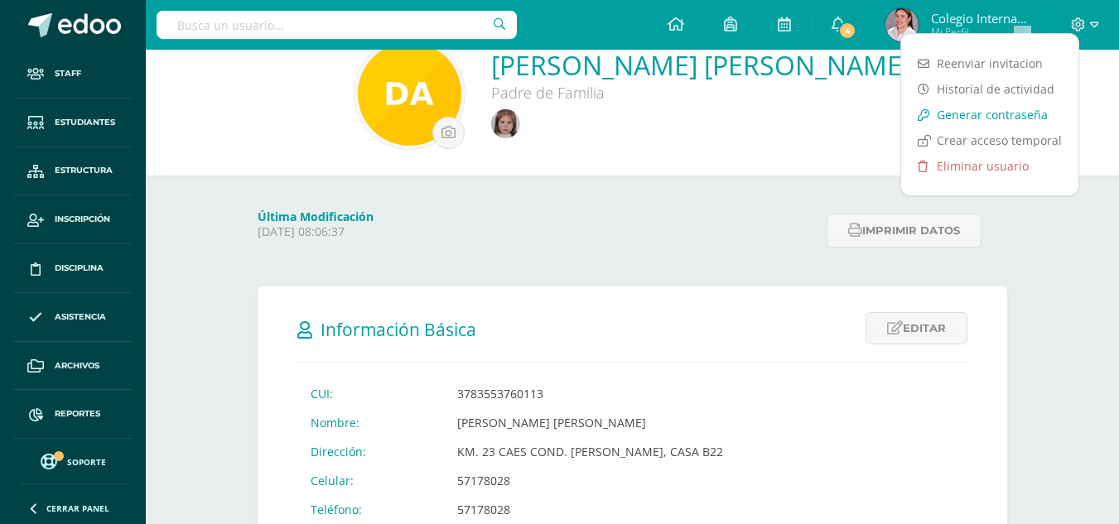
click at [965, 116] on link "Generar contraseña" at bounding box center [989, 115] width 177 height 26
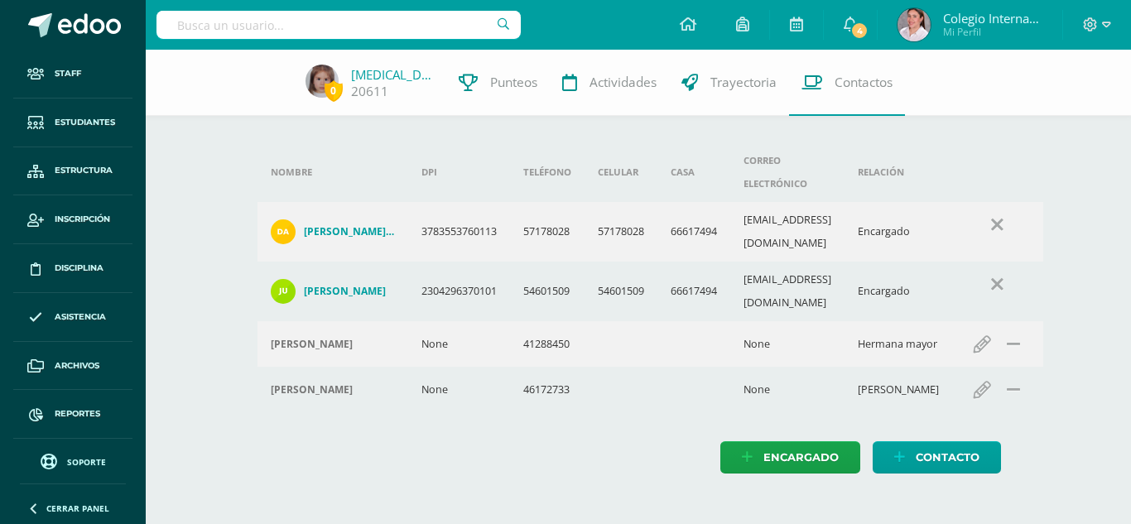
click at [359, 285] on h4 "JUAN CARLOS RUBIO CUEVAS" at bounding box center [345, 291] width 82 height 13
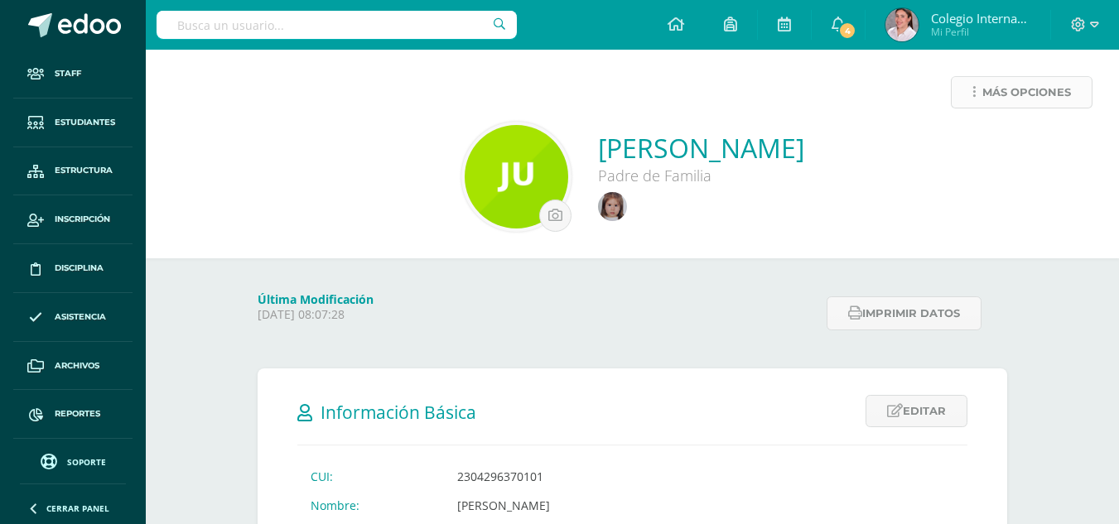
click at [976, 90] on link "Más opciones" at bounding box center [1022, 92] width 142 height 32
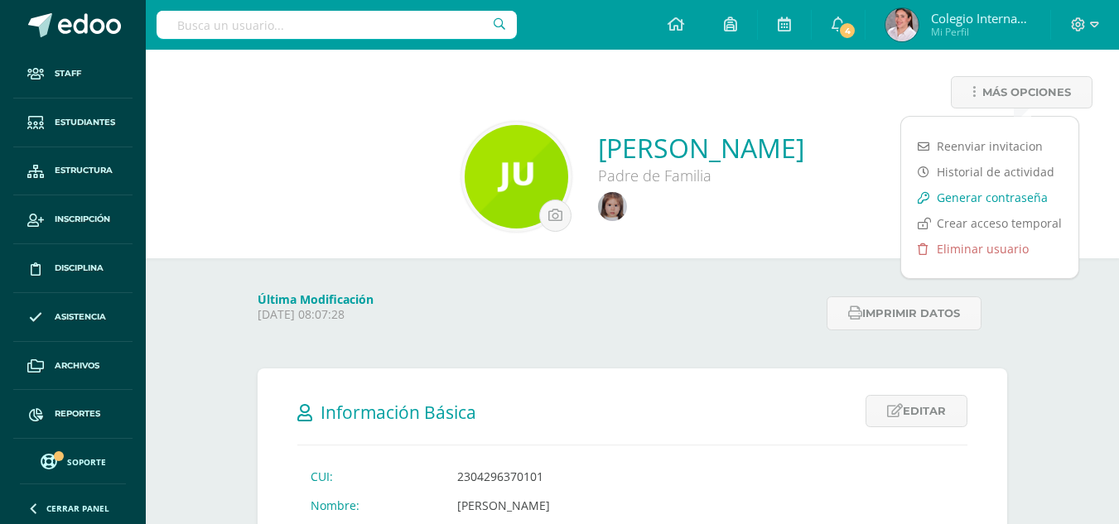
click at [979, 198] on link "Generar contraseña" at bounding box center [989, 198] width 177 height 26
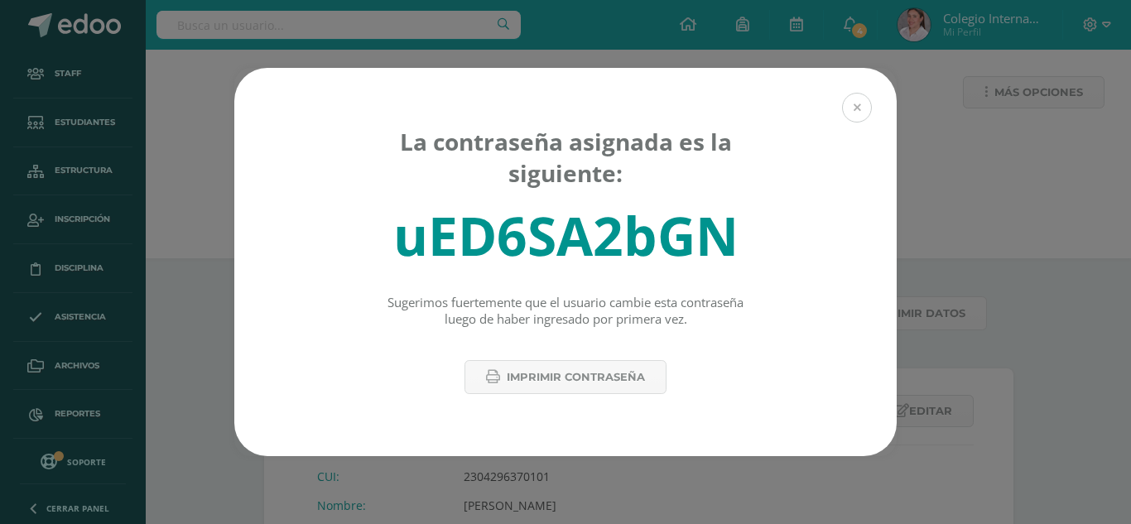
click at [861, 111] on button at bounding box center [857, 108] width 30 height 30
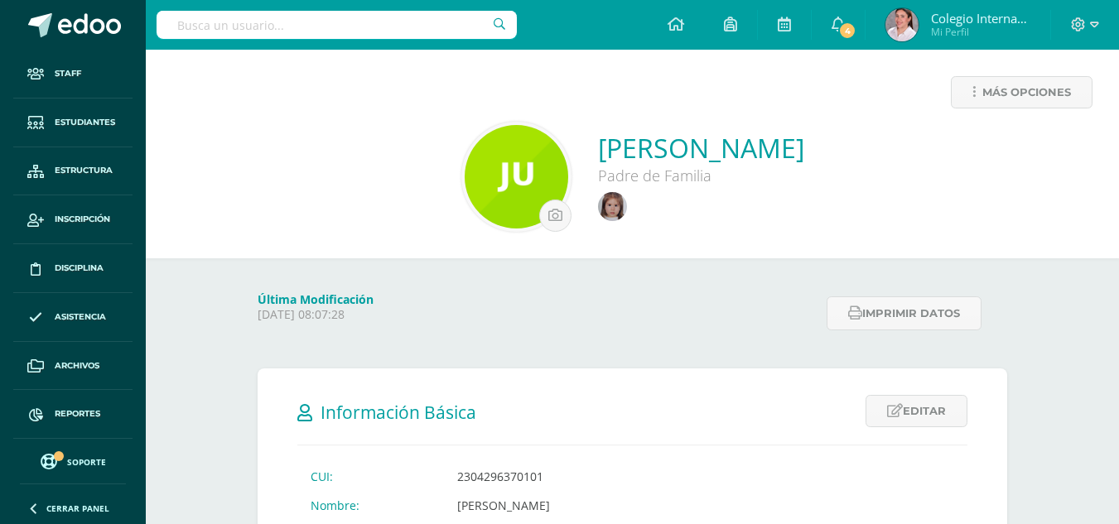
click at [968, 18] on span "Colegio Internacional" at bounding box center [980, 18] width 99 height 17
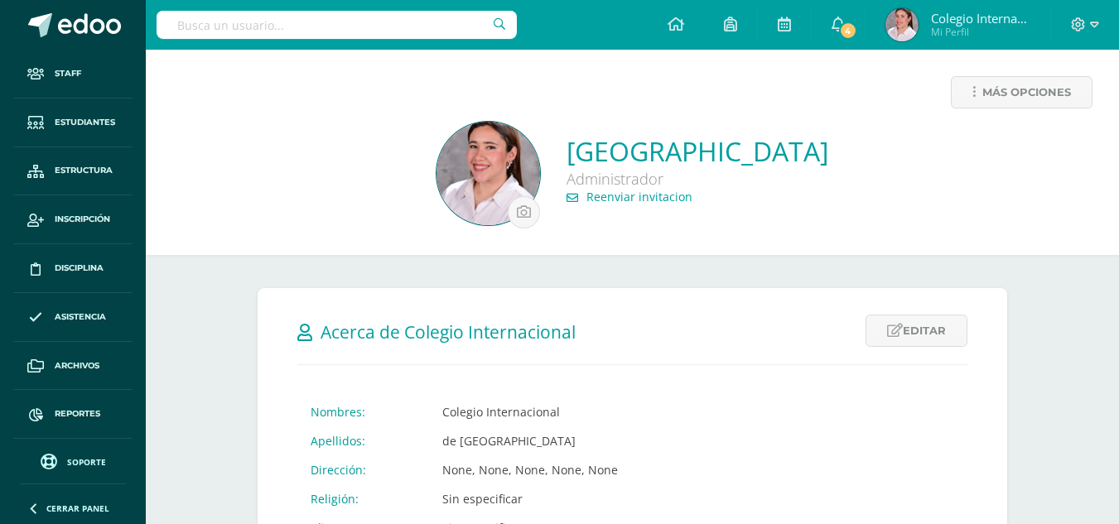
click at [971, 32] on span "Mi Perfil" at bounding box center [980, 32] width 99 height 14
click at [1087, 22] on span at bounding box center [1085, 25] width 28 height 18
click at [1054, 113] on span "Cerrar sesión" at bounding box center [1042, 113] width 75 height 16
